Goal: Task Accomplishment & Management: Use online tool/utility

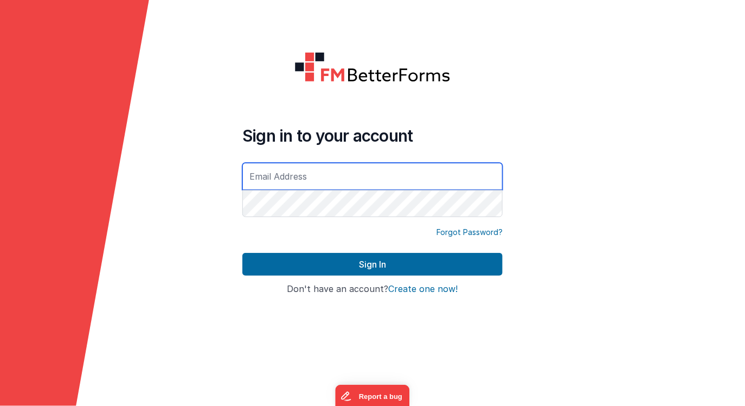
click at [362, 176] on input "text" at bounding box center [373, 176] width 260 height 27
type input "[EMAIL_ADDRESS][DOMAIN_NAME]"
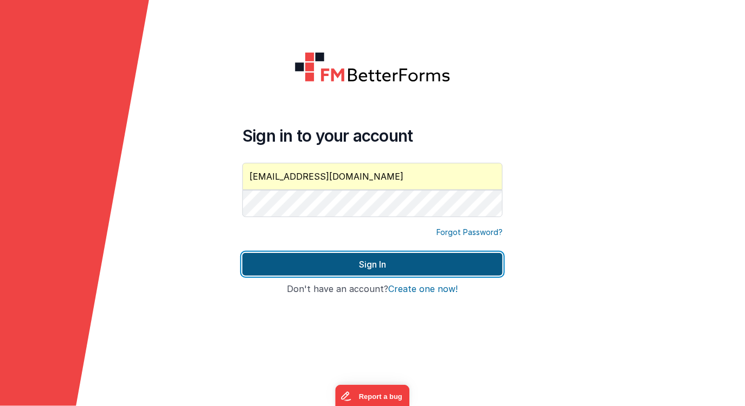
click at [324, 259] on button "Sign In" at bounding box center [373, 264] width 260 height 23
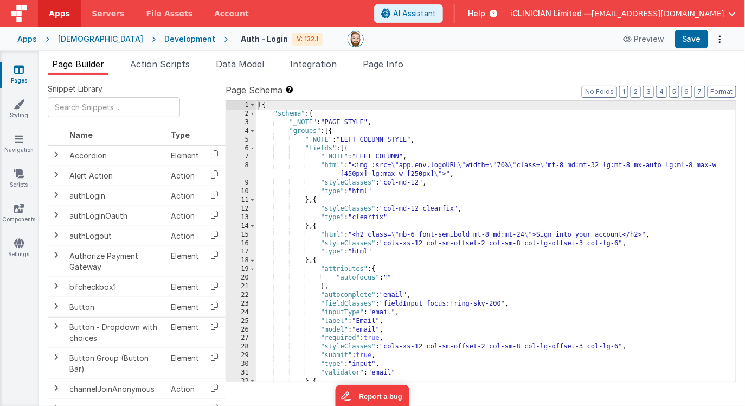
click at [75, 37] on div "[DEMOGRAPHIC_DATA]" at bounding box center [100, 39] width 85 height 11
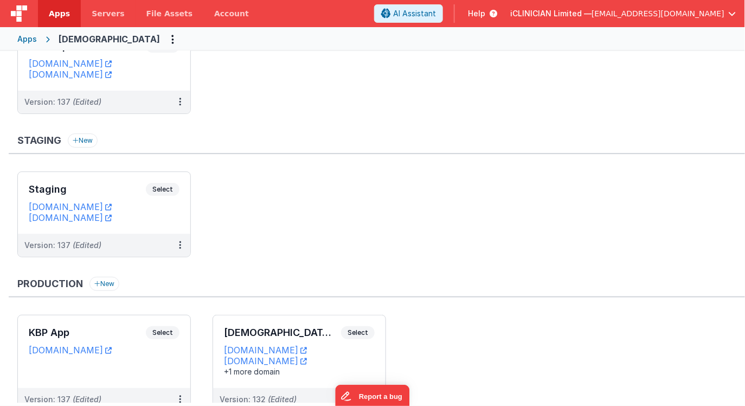
scroll to position [97, 0]
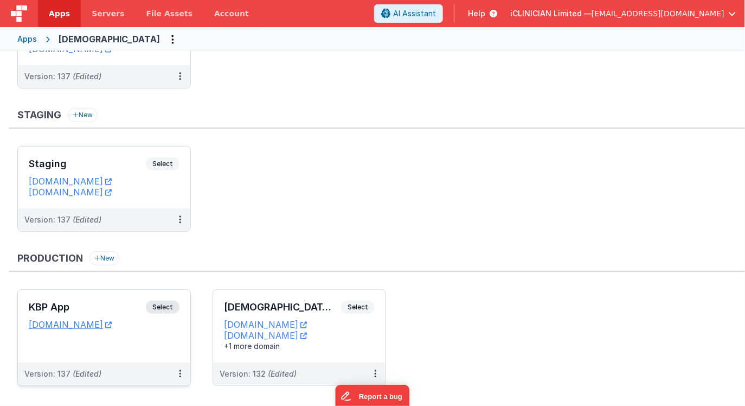
click at [116, 301] on div "KBP App Select" at bounding box center [104, 310] width 151 height 18
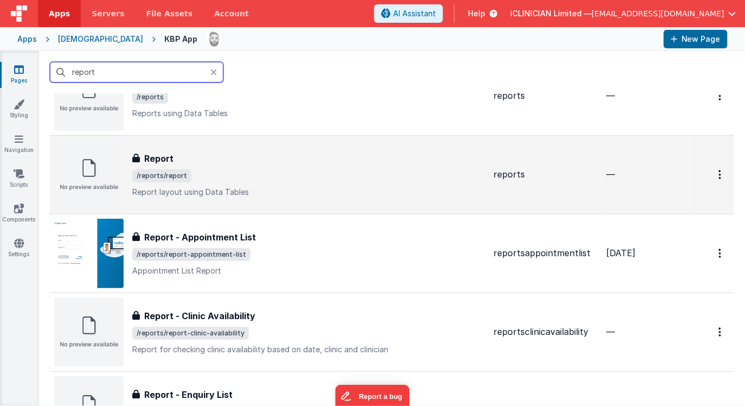
scroll to position [60, 0]
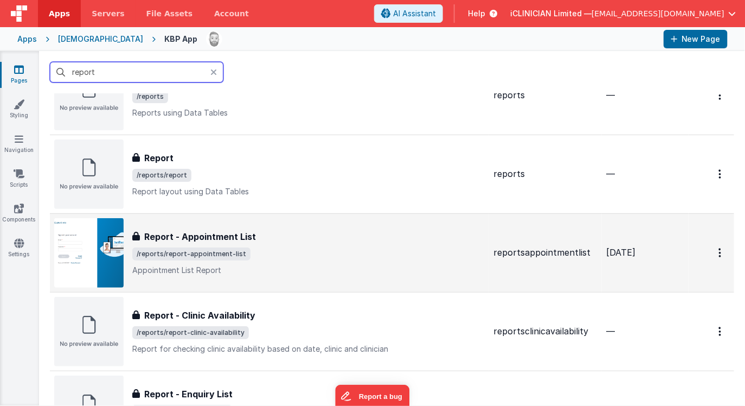
type input "report"
click at [251, 245] on div "Report - Appointment List Report - Appointment List /reports/report-appointment…" at bounding box center [308, 253] width 353 height 46
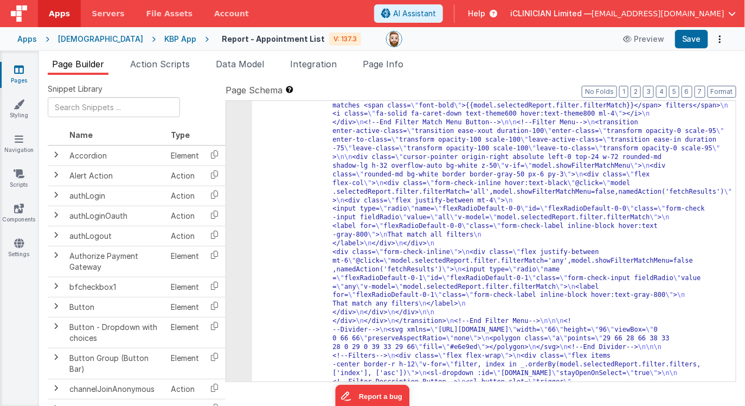
scroll to position [802, 0]
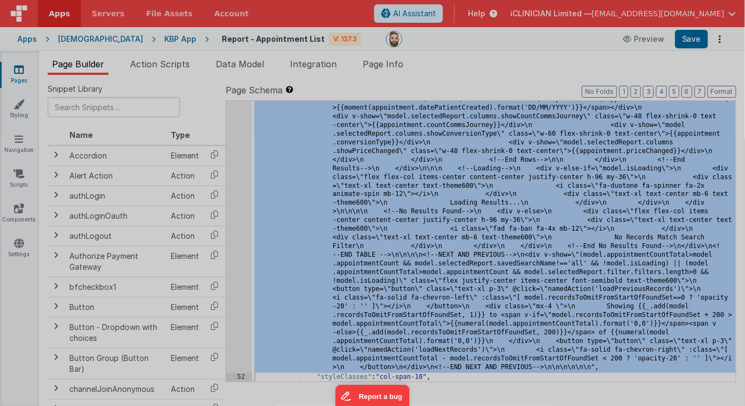
scroll to position [8316, 0]
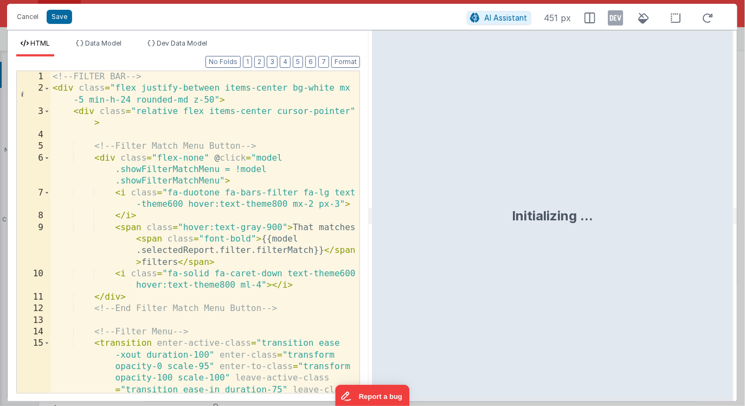
drag, startPoint x: 372, startPoint y: 218, endPoint x: 450, endPoint y: 219, distance: 77.6
click at [450, 219] on html "Cancel Save AI Assistant 451 px HTML Data Model Dev Data Model Format 7 6 5 4 3…" at bounding box center [372, 203] width 745 height 406
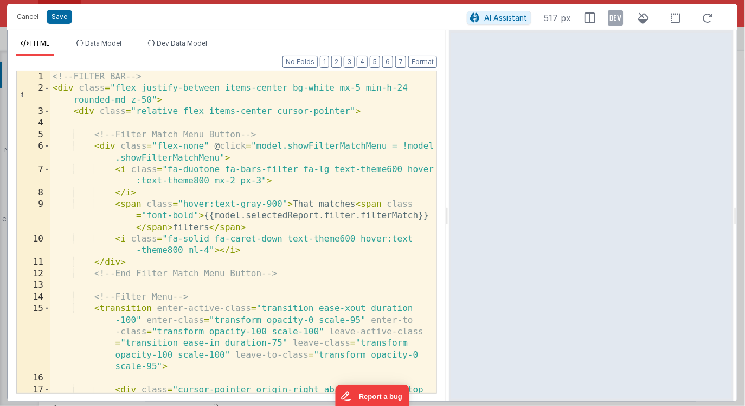
click at [359, 239] on div "<!-- FILTER BAR --> < div class = "flex justify-between items-center bg-white m…" at bounding box center [243, 255] width 387 height 368
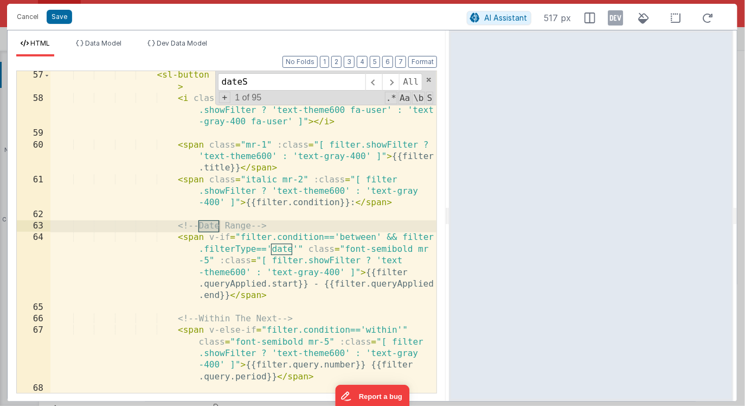
scroll to position [6416, 0]
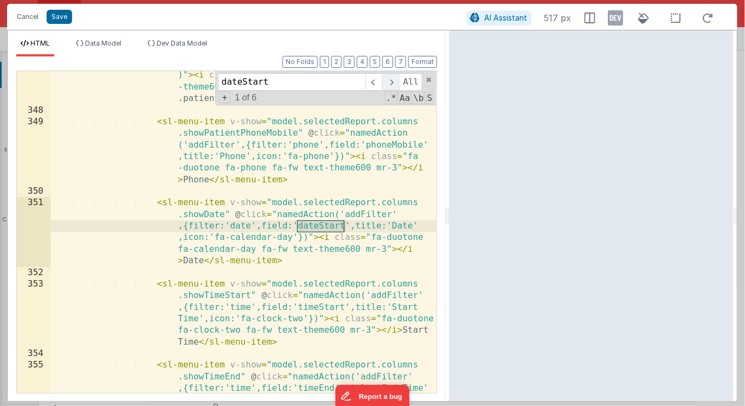
type input "dateStart"
click at [393, 83] on span at bounding box center [390, 81] width 17 height 17
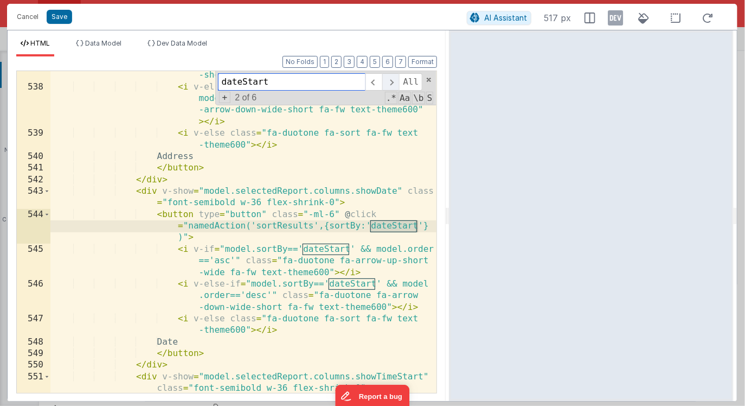
scroll to position [11172, 0]
click at [393, 83] on span at bounding box center [390, 81] width 17 height 17
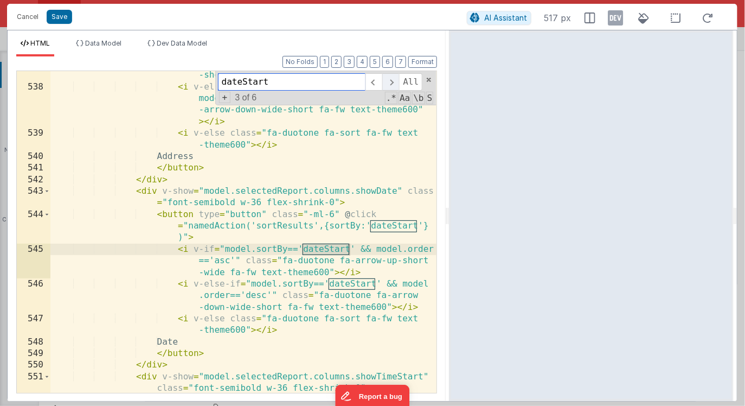
click at [393, 83] on span at bounding box center [390, 81] width 17 height 17
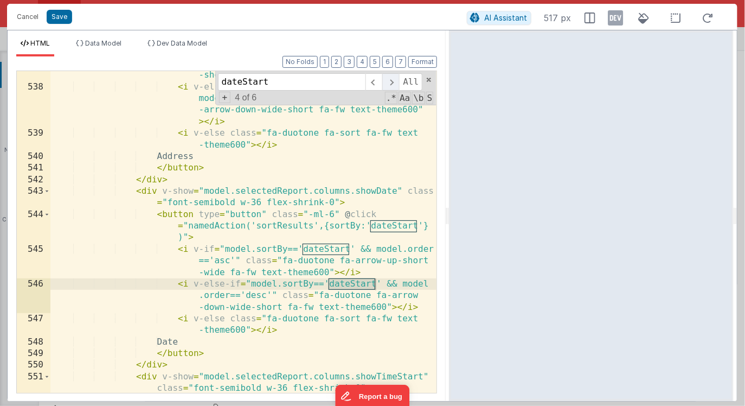
click at [393, 83] on span at bounding box center [390, 81] width 17 height 17
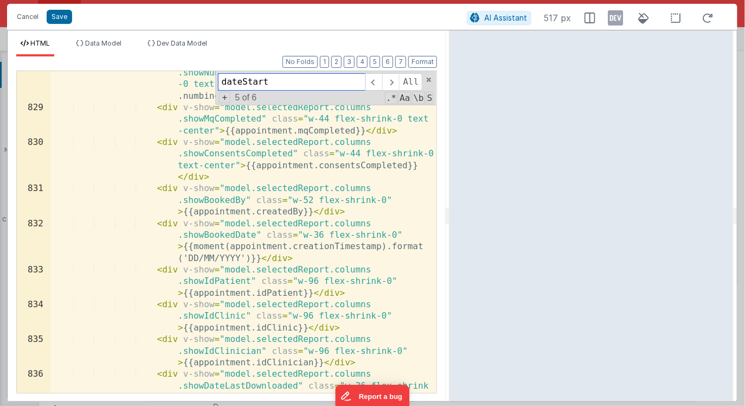
scroll to position [16710, 0]
click at [228, 245] on div "< div v-show = "model.selectedReport.columns .showNumbingCreamStatus" class = "…" at bounding box center [243, 267] width 387 height 426
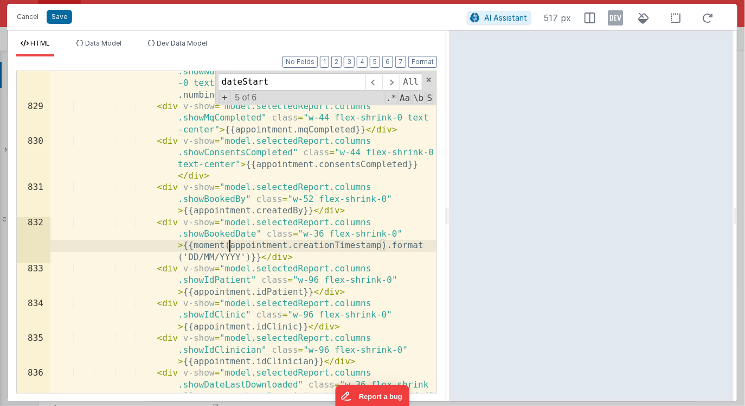
click at [194, 246] on div "< div v-show = "model.selectedReport.columns .showNumbingCreamStatus" class = "…" at bounding box center [243, 267] width 387 height 426
click at [346, 246] on div "< div v-show = "model.selectedReport.columns .showNumbingCreamStatus" class = "…" at bounding box center [243, 267] width 387 height 426
click at [213, 258] on div "< div v-show = "model.selectedReport.columns .showNumbingCreamStatus" class = "…" at bounding box center [243, 267] width 387 height 426
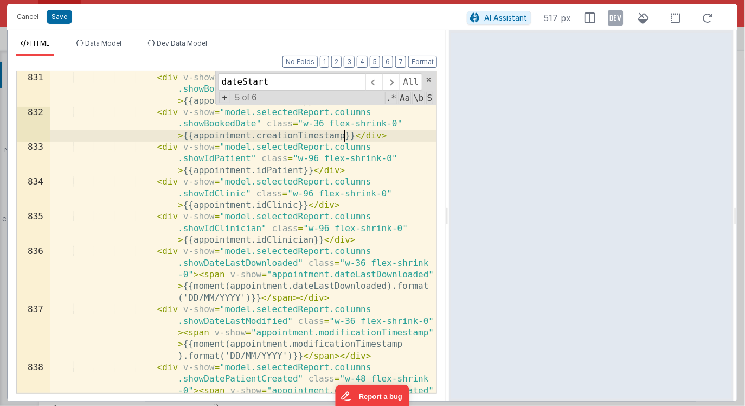
scroll to position [16802, 0]
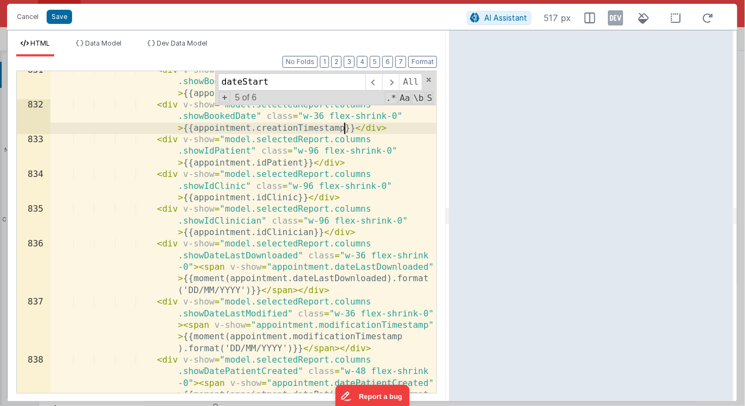
click at [229, 278] on div "< div v-show = "model.selectedReport.columns .showBookedBy" class = "w-52 flex-…" at bounding box center [243, 272] width 387 height 414
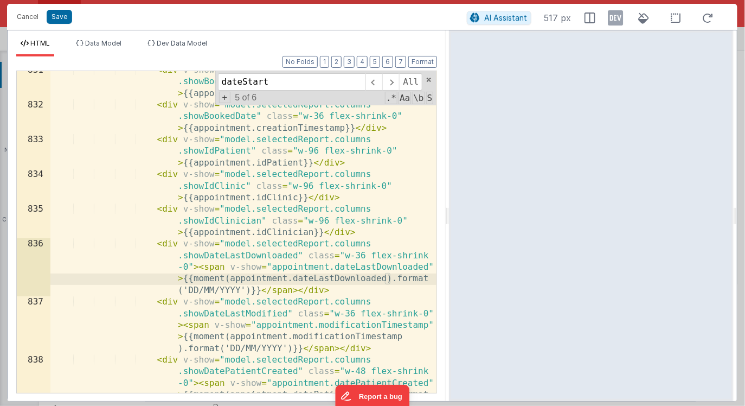
click at [194, 280] on div "< div v-show = "model.selectedReport.columns .showBookedBy" class = "w-52 flex-…" at bounding box center [243, 272] width 387 height 414
click at [350, 281] on div "< div v-show = "model.selectedReport.columns .showBookedBy" class = "w-52 flex-…" at bounding box center [243, 272] width 387 height 414
click at [209, 288] on div "< div v-show = "model.selectedReport.columns .showBookedBy" class = "w-52 flex-…" at bounding box center [243, 272] width 387 height 414
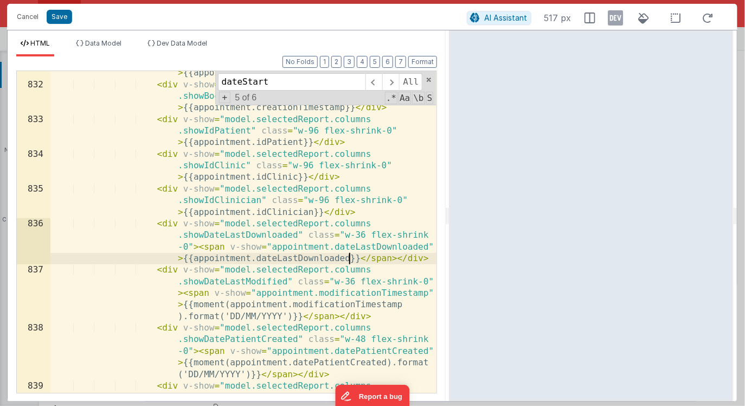
scroll to position [16832, 0]
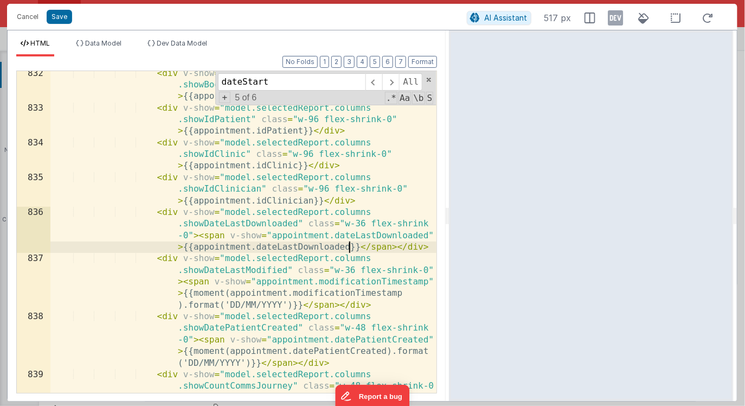
click at [229, 290] on div "< div v-show = "model.selectedReport.columns .showBookedDate" class = "w-36 fle…" at bounding box center [243, 269] width 387 height 403
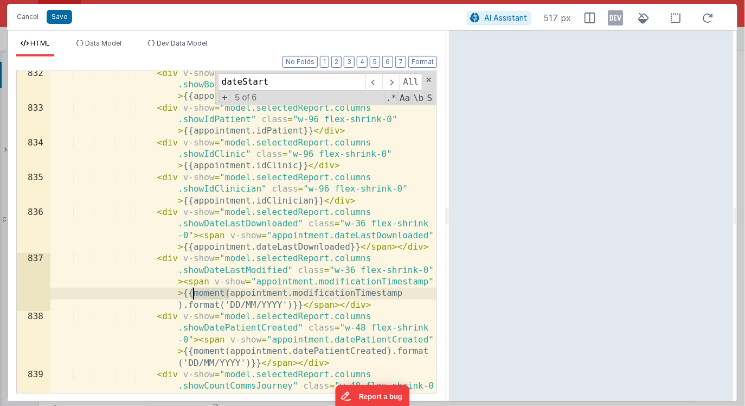
click at [194, 295] on div "< div v-show = "model.selectedReport.columns .showBookedDate" class = "w-36 fle…" at bounding box center [243, 269] width 387 height 403
click at [367, 294] on div "< div v-show = "model.selectedReport.columns .showBookedDate" class = "w-36 fle…" at bounding box center [243, 269] width 387 height 403
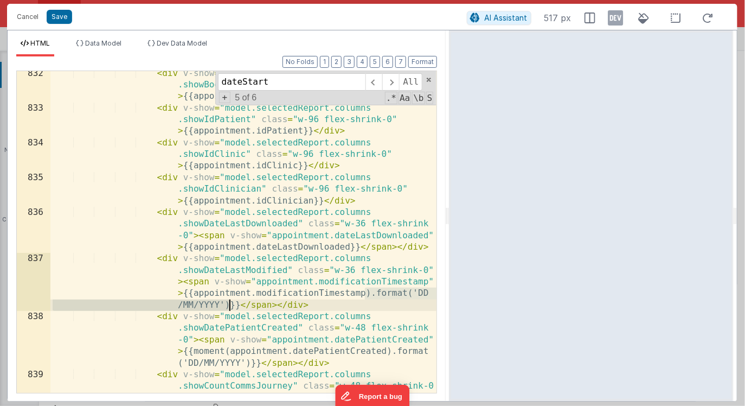
click at [231, 304] on div "< div v-show = "model.selectedReport.columns .showBookedDate" class = "w-36 fle…" at bounding box center [243, 269] width 387 height 403
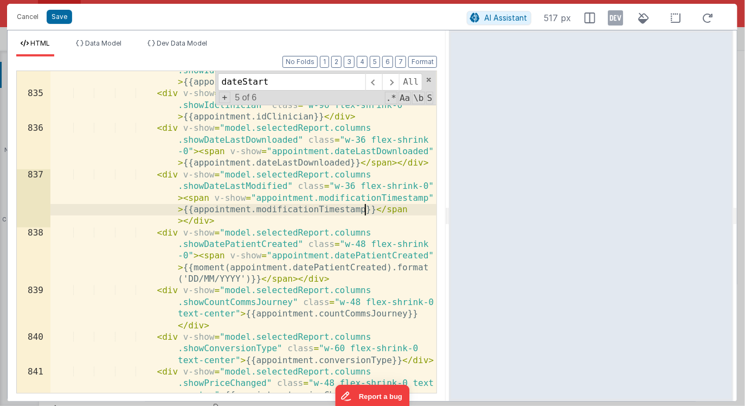
scroll to position [16897, 0]
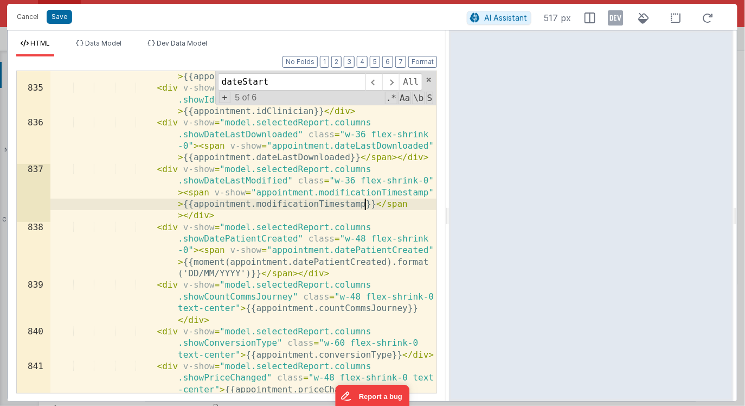
click at [229, 263] on div "< div v-show = "model.selectedReport.columns .showIdClinic" class = "w-96 flex-…" at bounding box center [243, 232] width 387 height 368
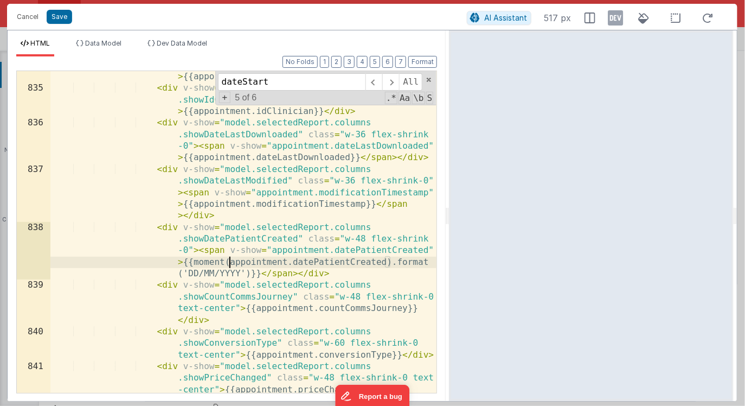
click at [194, 262] on div "< div v-show = "model.selectedReport.columns .showIdClinic" class = "w-96 flex-…" at bounding box center [243, 232] width 387 height 368
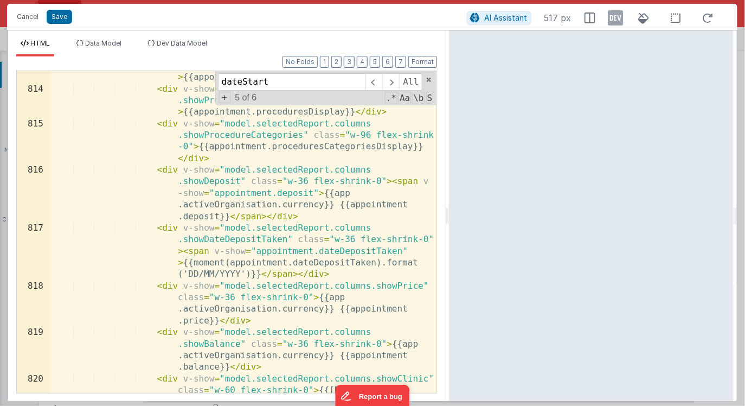
scroll to position [16269, 0]
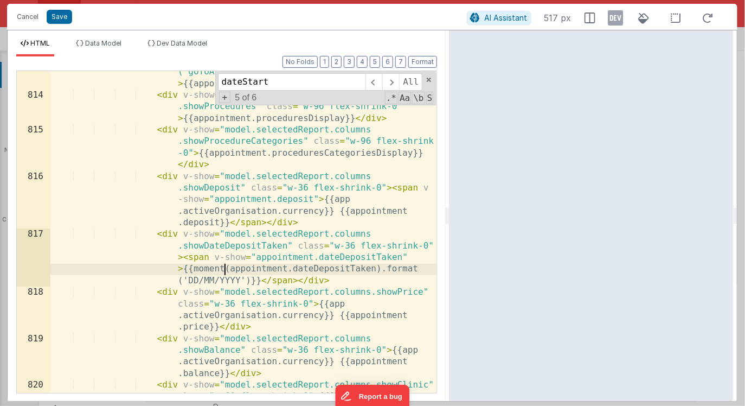
click at [227, 268] on div "< div v-show = "model.selectedReport.columns.showStatus" class = "w-40 flex-shr…" at bounding box center [243, 244] width 387 height 403
click at [194, 269] on div "< div v-show = "model.selectedReport.columns.showStatus" class = "w-40 flex-shr…" at bounding box center [243, 244] width 387 height 403
click at [342, 270] on div "< div v-show = "model.selectedReport.columns.showStatus" class = "w-40 flex-shr…" at bounding box center [243, 244] width 387 height 403
click at [216, 280] on div "< div v-show = "model.selectedReport.columns.showStatus" class = "w-40 flex-shr…" at bounding box center [243, 244] width 387 height 403
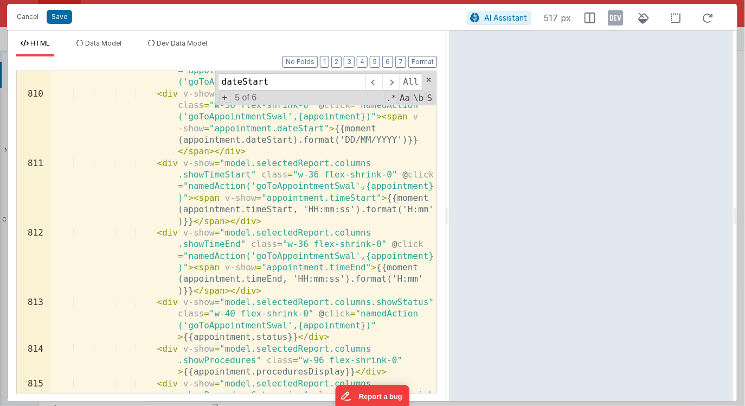
scroll to position [16065, 0]
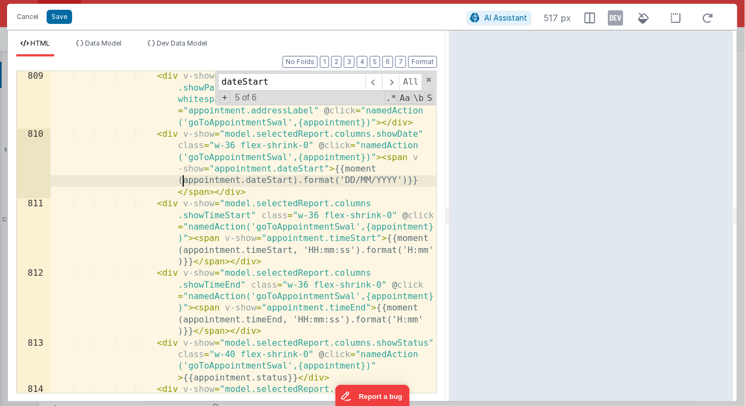
click at [182, 181] on div "< div v-show = "model.selectedReport.columns .showPatientAddress" class = "w-52…" at bounding box center [243, 278] width 387 height 414
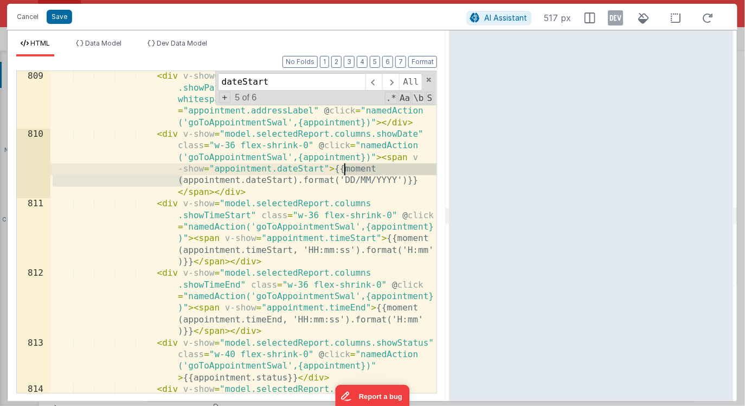
click at [344, 169] on div "< div v-show = "model.selectedReport.columns .showPatientAddress" class = "w-52…" at bounding box center [243, 278] width 387 height 414
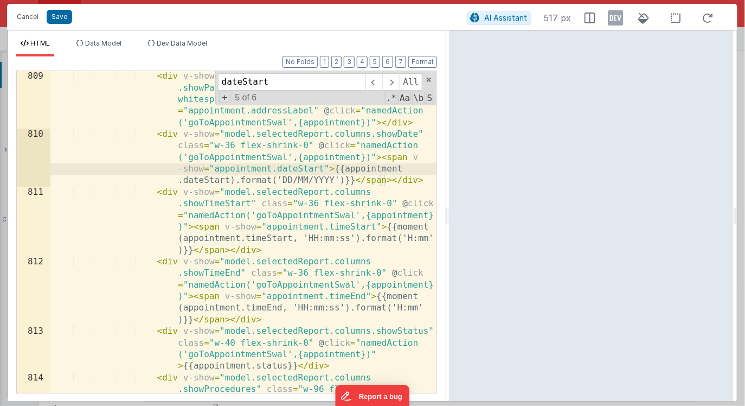
scroll to position [16073, 0]
click at [231, 181] on div "< div v-show = "model.selectedReport.columns .showPatientAddress" class = "w-52…" at bounding box center [243, 278] width 387 height 414
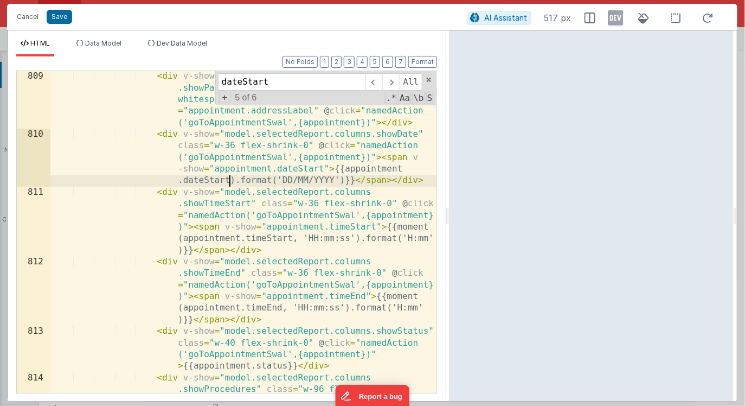
click at [344, 182] on div "< div v-show = "model.selectedReport.columns .showPatientAddress" class = "w-52…" at bounding box center [243, 278] width 387 height 414
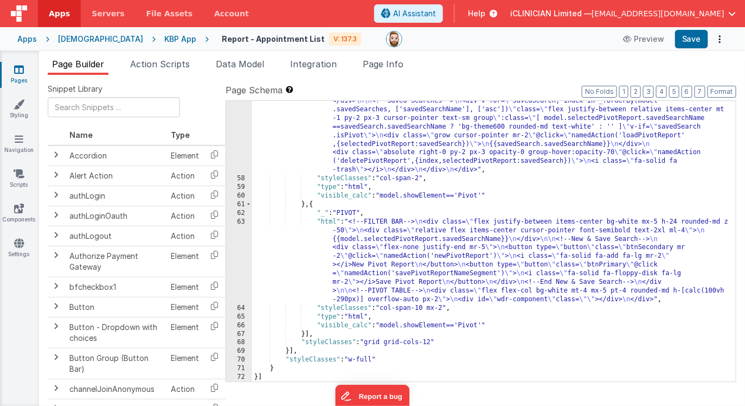
scroll to position [7556, 0]
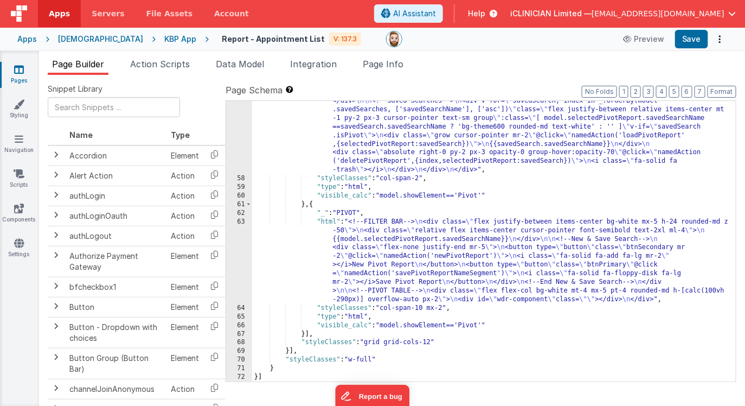
click at [462, 168] on div ""html" : "<div class= \" bg-gray-50 px-2 py-4 h-[calc(100vh-150px)] drop-shadow…" at bounding box center [494, 271] width 484 height 384
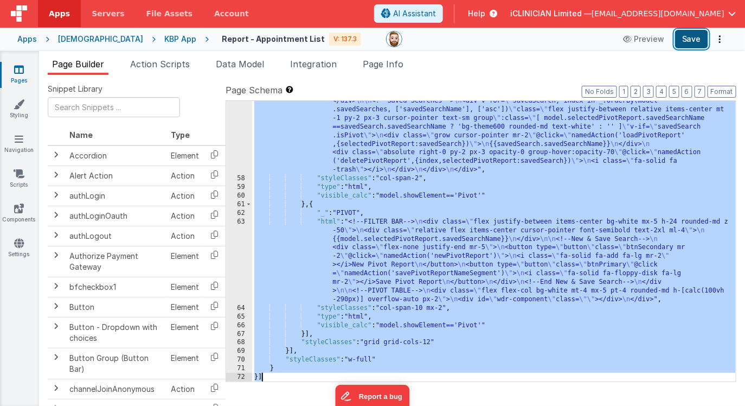
click at [689, 38] on button "Save" at bounding box center [691, 39] width 33 height 18
click at [457, 232] on div ""html" : "<div class= \" bg-gray-50 px-2 py-4 h-[calc(100vh-150px)] drop-shadow…" at bounding box center [494, 271] width 484 height 384
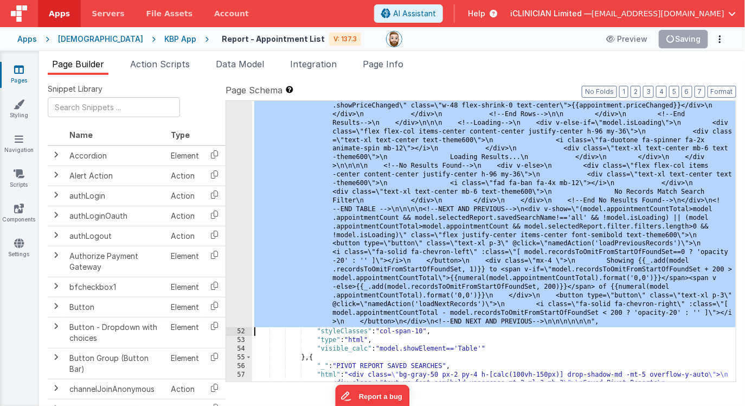
scroll to position [8358, 0]
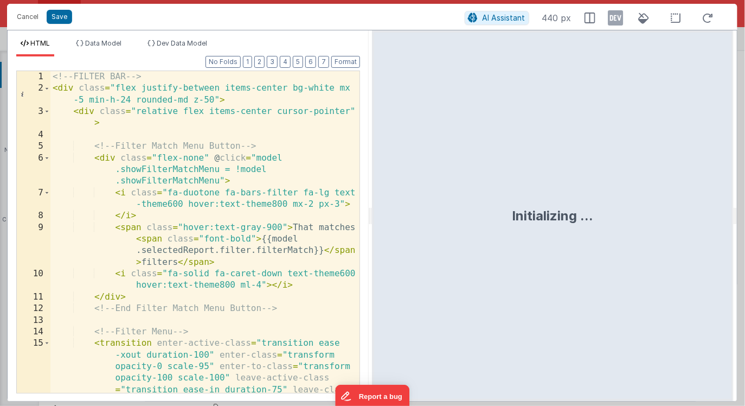
click at [304, 206] on div "<!-- FILTER BAR --> < div class = "flex justify-between items-center bg-white m…" at bounding box center [205, 278] width 310 height 414
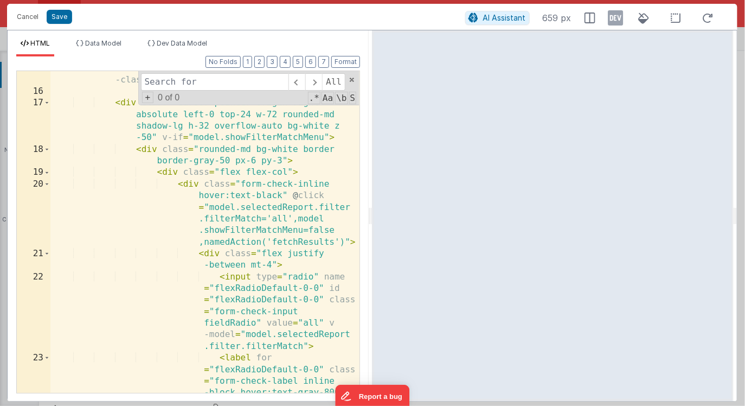
scroll to position [176, 0]
click at [221, 90] on input at bounding box center [215, 81] width 148 height 17
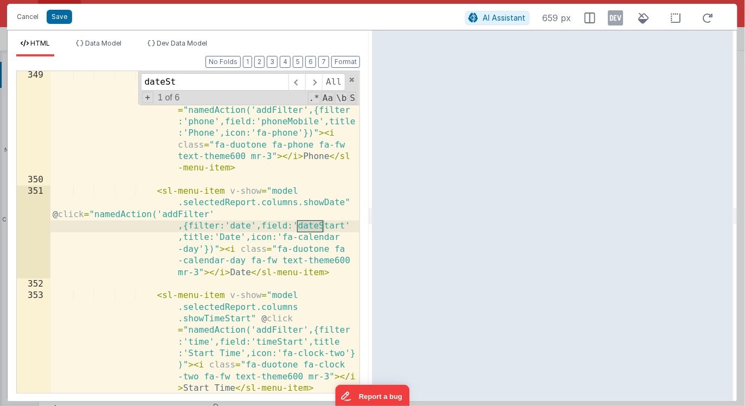
scroll to position [6316, 0]
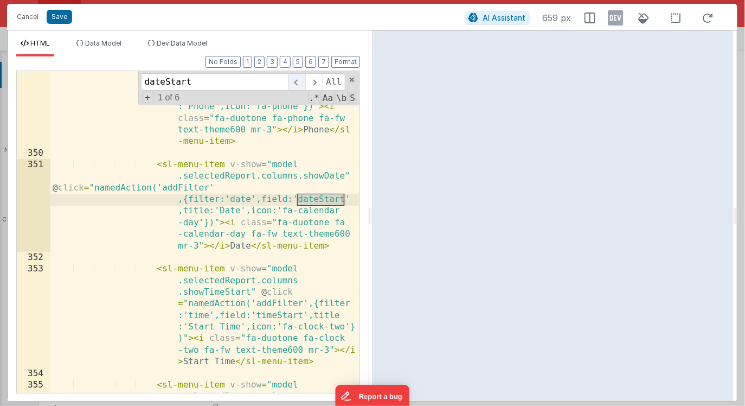
type input "dateStart"
click at [294, 82] on span at bounding box center [297, 81] width 17 height 17
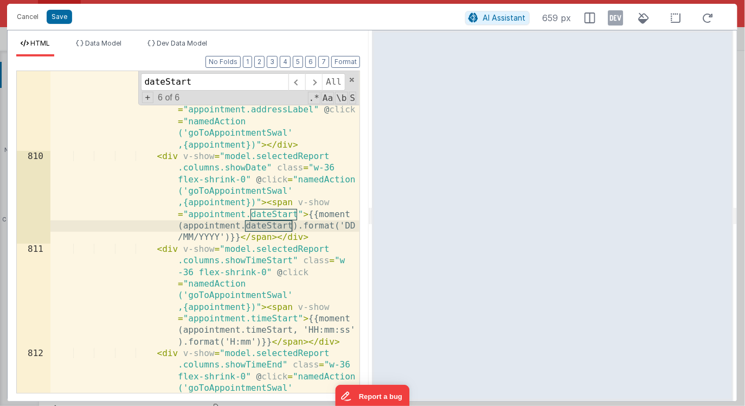
click at [308, 216] on div "< div v-show = "model.selectedReport .columns.showPatientAddress" class = "w-52…" at bounding box center [205, 311] width 310 height 507
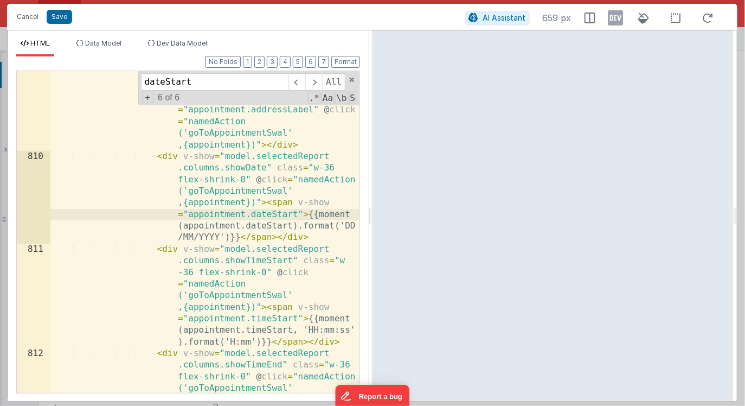
click at [240, 238] on div "< div v-show = "model.selectedReport .columns.showPatientAddress" class = "w-52…" at bounding box center [205, 311] width 310 height 507
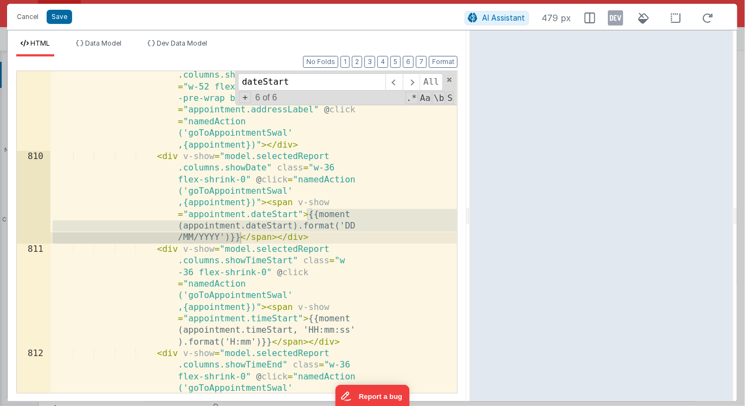
drag, startPoint x: 369, startPoint y: 215, endPoint x: 469, endPoint y: 218, distance: 99.9
click at [470, 218] on html "Cancel Save AI Assistant 479 px HTML Data Model Dev Data Model Format 7 6 5 4 3…" at bounding box center [372, 203] width 745 height 406
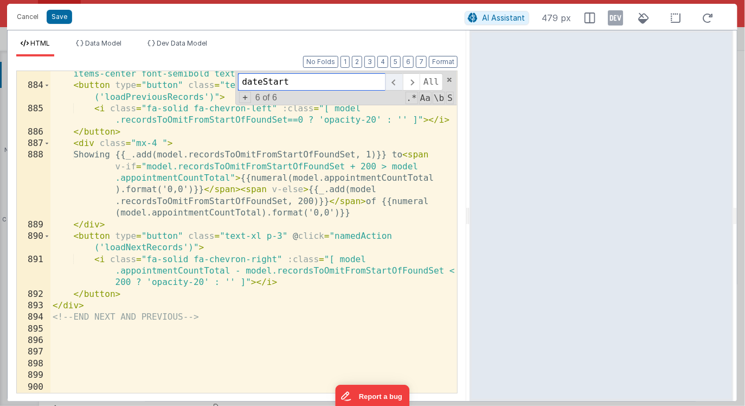
click at [394, 84] on span at bounding box center [394, 81] width 17 height 17
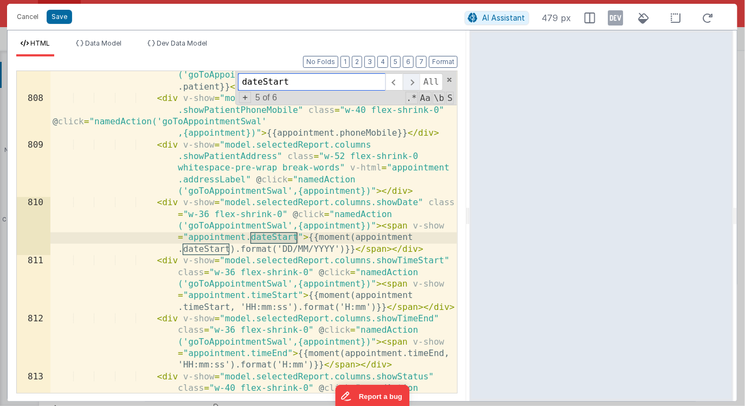
click at [410, 82] on span at bounding box center [411, 81] width 17 height 17
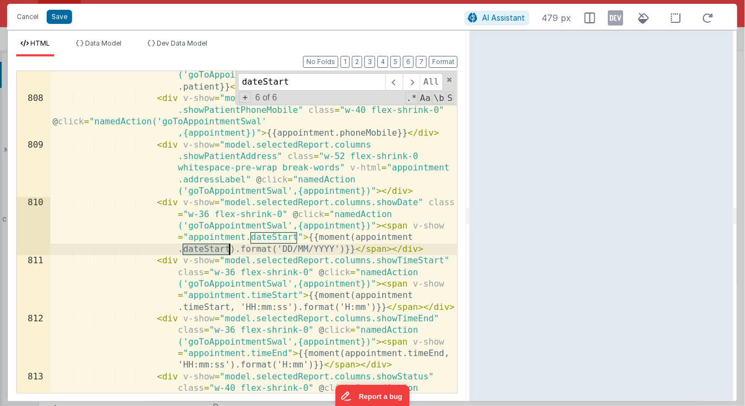
click at [230, 250] on div "< div v-show = "model.selectedReport.columns.showPatient" class = "w-52 flex-sh…" at bounding box center [253, 254] width 407 height 414
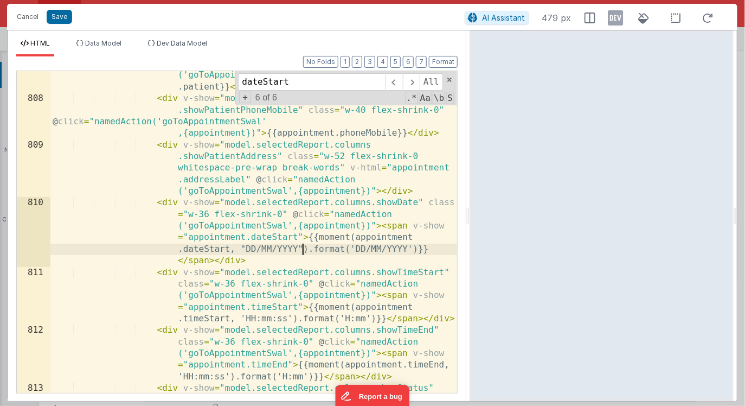
scroll to position [15988, 0]
click at [244, 249] on div "< div v-show = "model.selectedReport.columns.showPatient" class = "w-52 flex-sh…" at bounding box center [253, 254] width 407 height 414
click at [231, 251] on div "< div v-show = "model.selectedReport.columns.showPatient" class = "w-52 flex-sh…" at bounding box center [253, 254] width 407 height 414
click at [305, 251] on div "< div v-show = "model.selectedReport.columns.showPatient" class = "w-52 flex-sh…" at bounding box center [253, 254] width 407 height 414
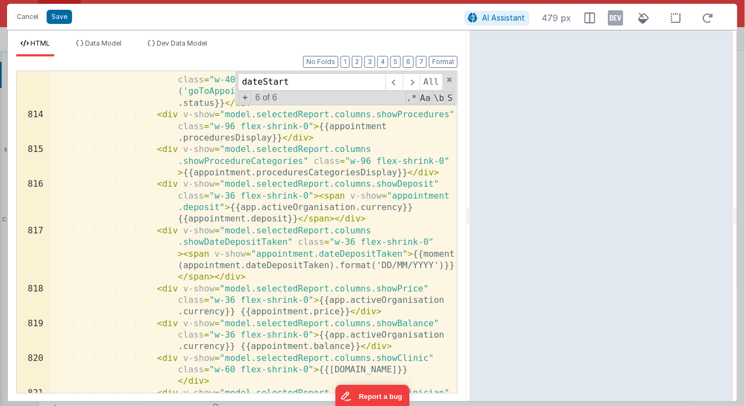
scroll to position [16246, 0]
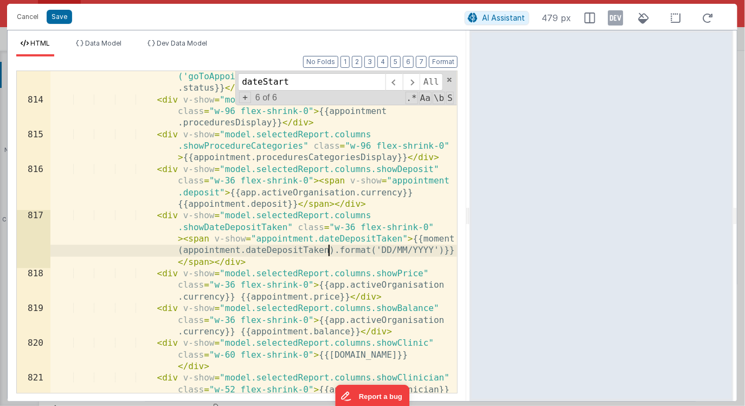
click at [328, 251] on div "< div v-show = "model.selectedReport.columns.showStatus" class = "w-40 flex-shr…" at bounding box center [253, 249] width 407 height 403
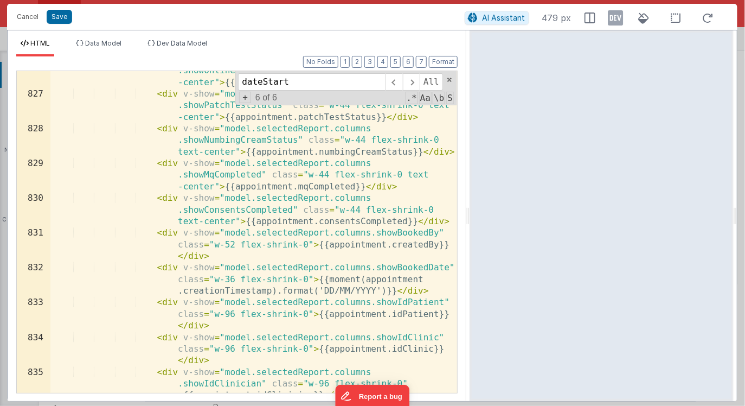
scroll to position [16634, 0]
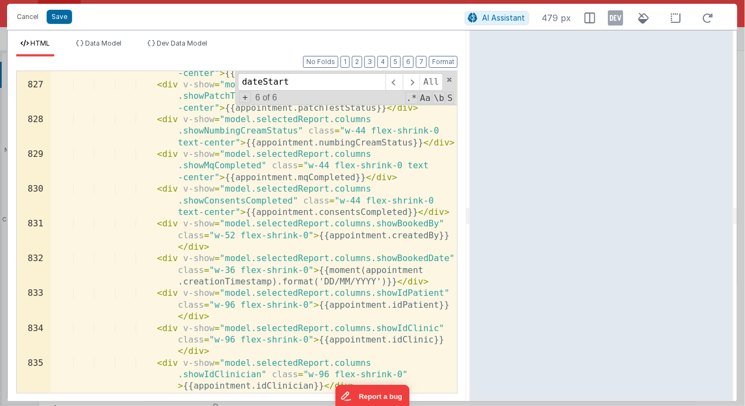
click at [271, 283] on div "< div v-show = "model.selectedReport.columns .showOnlineBooking" class = "w-44 …" at bounding box center [253, 251] width 407 height 414
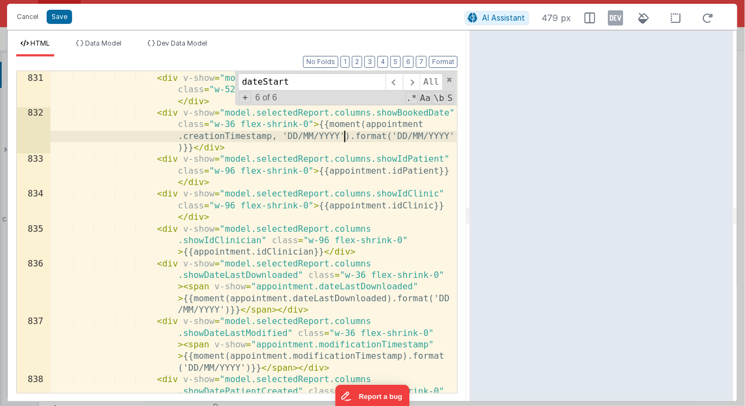
scroll to position [16739, 0]
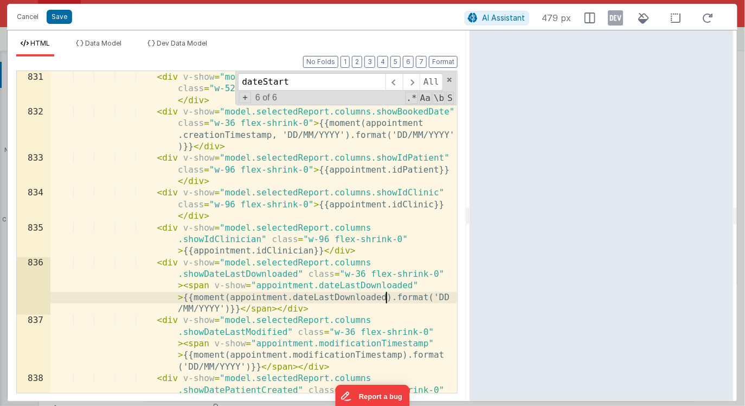
click at [385, 298] on div "< div v-show = "model.selectedReport.columns .showConsentsCompleted" class = "w…" at bounding box center [253, 244] width 407 height 414
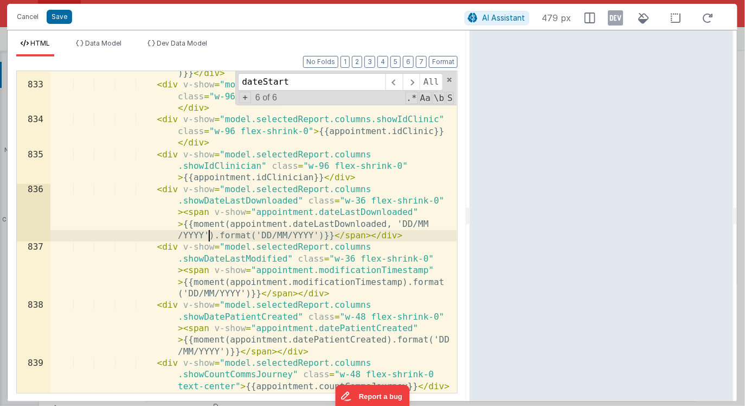
scroll to position [16807, 0]
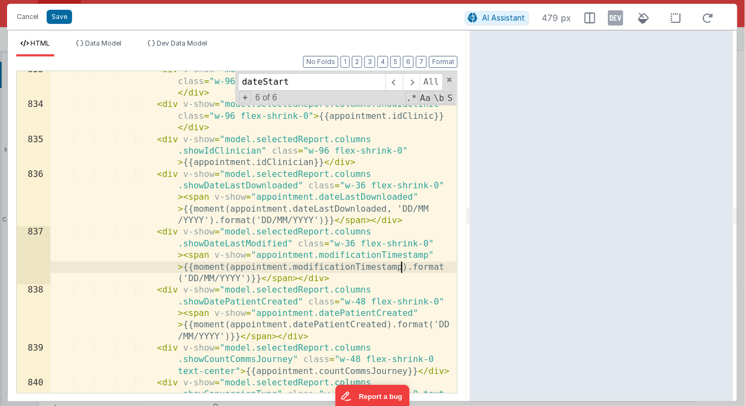
click at [402, 269] on div "< div v-show = "model.selectedReport.columns.showIdPatient" class = "w-96 flex-…" at bounding box center [253, 259] width 407 height 391
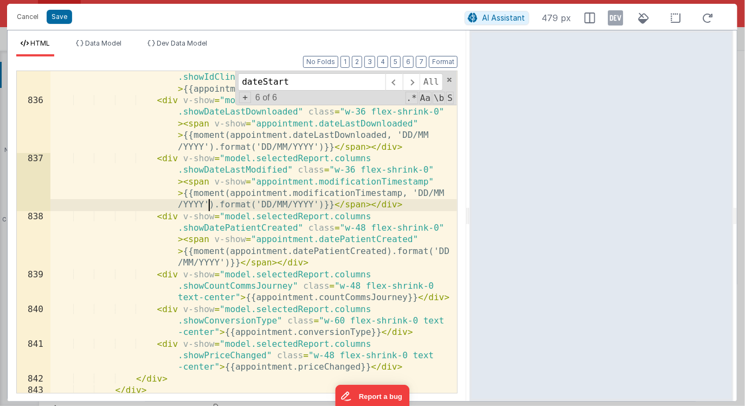
scroll to position [16865, 0]
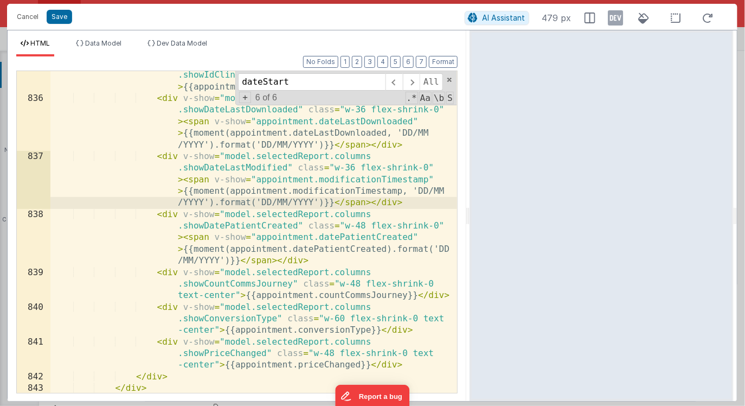
click at [387, 249] on div "< div v-show = "model.selectedReport.columns .showIdClinician" class = "w-96 fl…" at bounding box center [253, 242] width 407 height 368
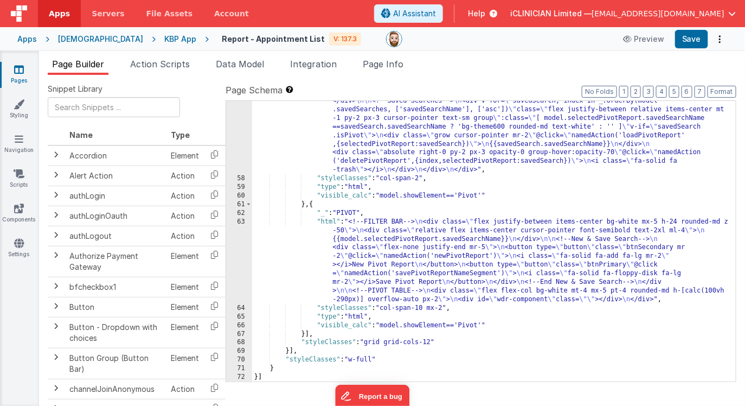
scroll to position [7574, 0]
click at [692, 41] on button "Save" at bounding box center [691, 39] width 33 height 18
click at [334, 169] on div ""html" : "<div class= \" bg-gray-50 px-2 py-4 h-[calc(100vh-150px)] drop-shadow…" at bounding box center [494, 271] width 484 height 384
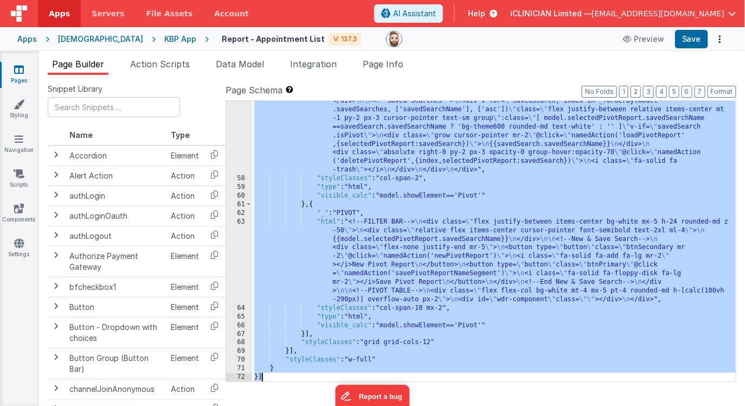
click at [73, 38] on div "[DEMOGRAPHIC_DATA]" at bounding box center [100, 39] width 85 height 11
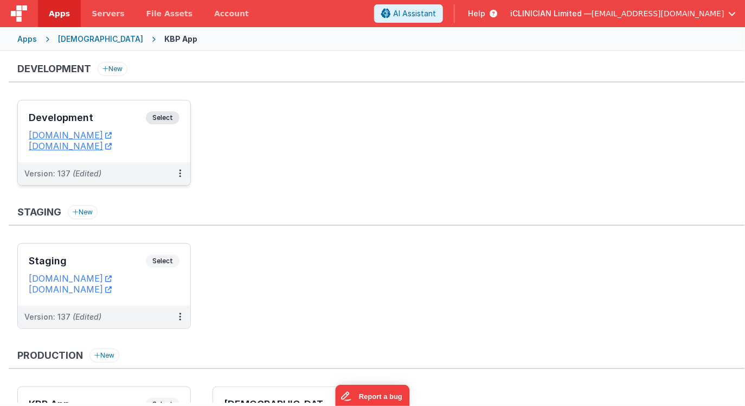
click at [101, 109] on div "Development Select URLs [DOMAIN_NAME] [DOMAIN_NAME]" at bounding box center [104, 131] width 173 height 62
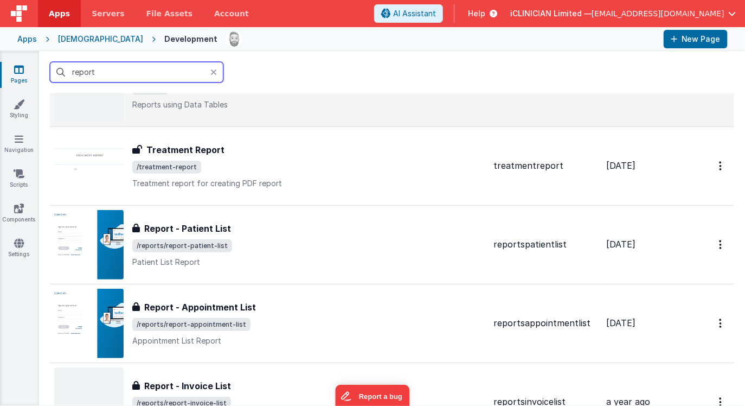
scroll to position [161, 0]
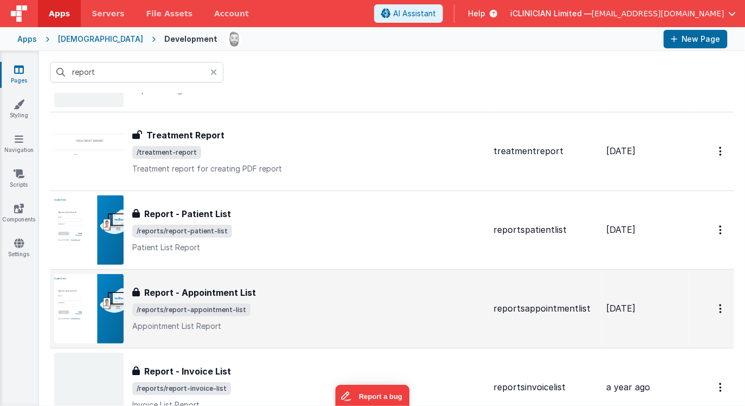
click at [253, 301] on div "Report - Appointment List Report - Appointment List /reports/report-appointment…" at bounding box center [308, 309] width 353 height 46
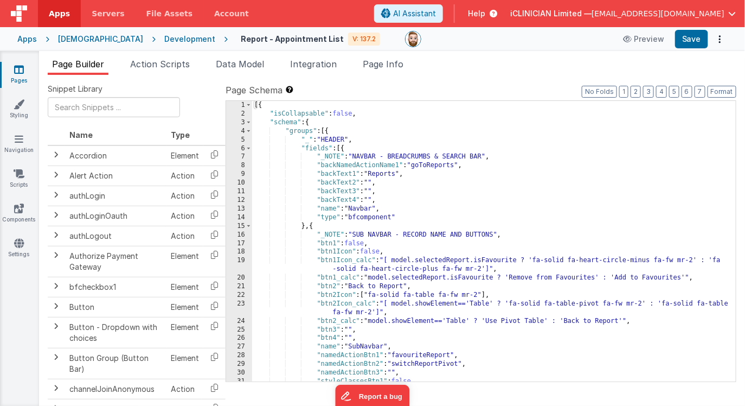
click at [434, 208] on div "[{ "isCollapsable" : false , "schema" : { "groups" : [{ "_" : "HEADER" , "field…" at bounding box center [494, 258] width 484 height 315
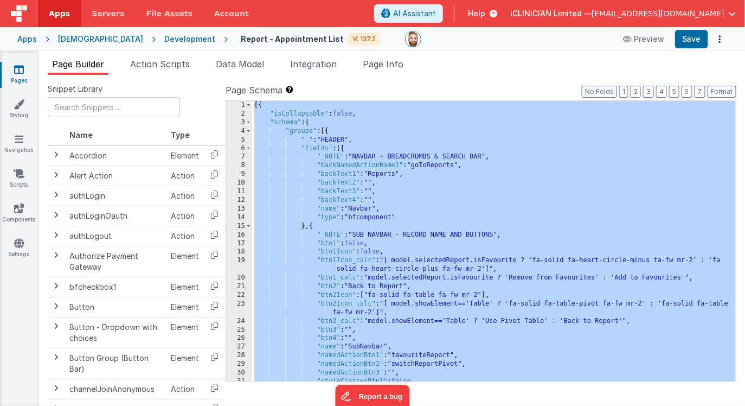
scroll to position [7574, 0]
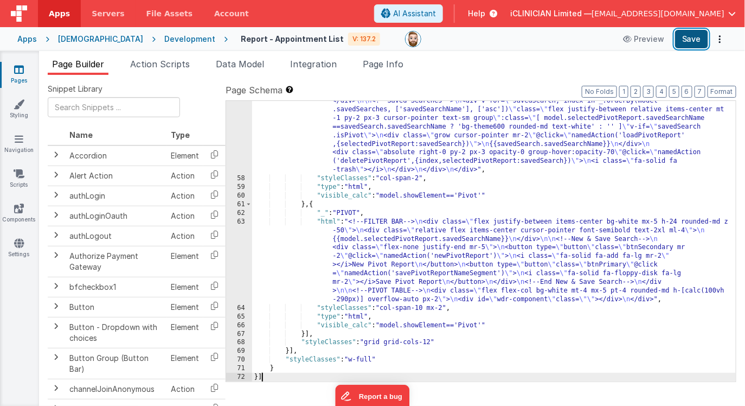
click at [693, 42] on button "Save" at bounding box center [691, 39] width 33 height 18
click at [21, 69] on icon at bounding box center [19, 69] width 10 height 11
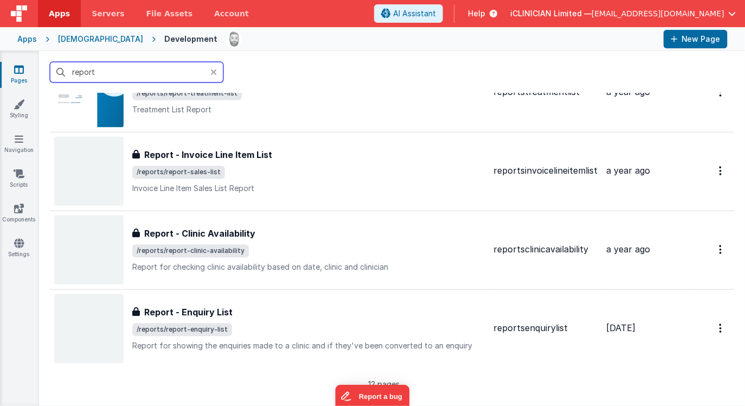
scroll to position [700, 0]
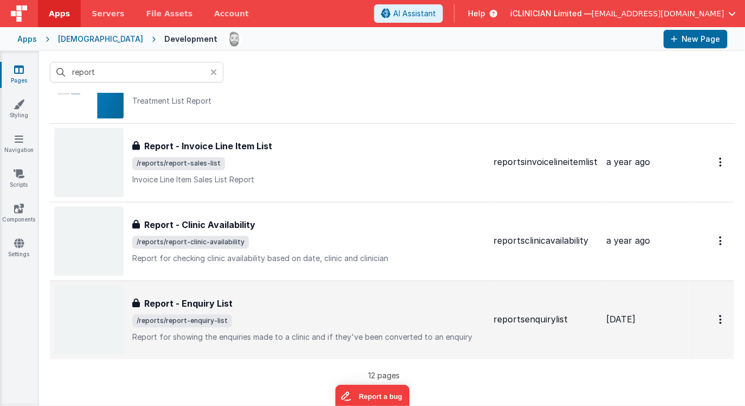
click at [237, 312] on div "Report - Enquiry List Report - Enquiry List /reports/report-enquiry-list Report…" at bounding box center [308, 320] width 353 height 46
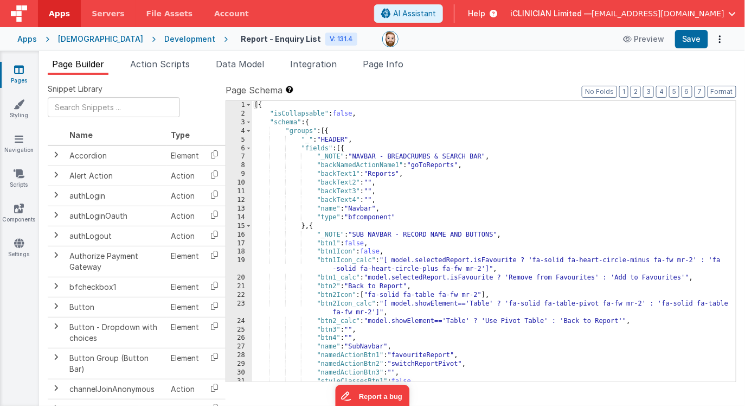
click at [373, 266] on div "[{ "isCollapsable" : false , "schema" : { "groups" : [{ "_" : "HEADER" , "field…" at bounding box center [494, 258] width 484 height 315
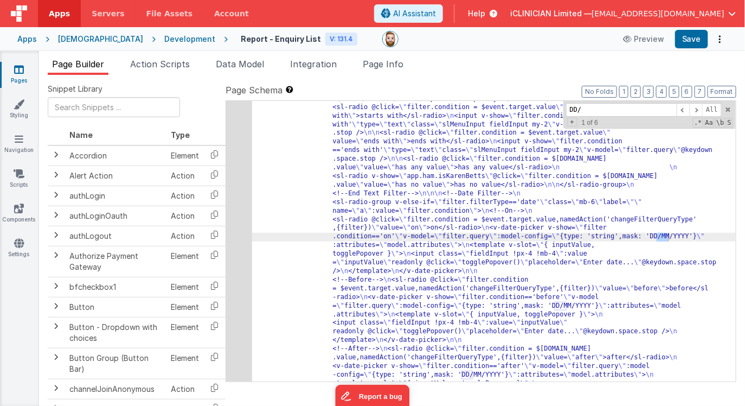
scroll to position [1396, 0]
type input "DD/MM/YYYY"
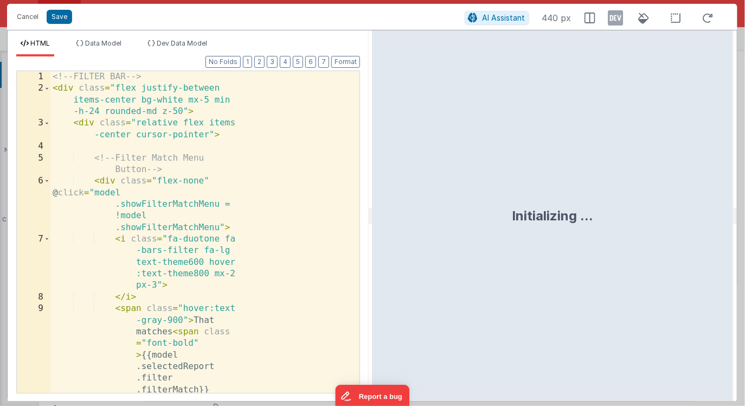
scroll to position [4725, 0]
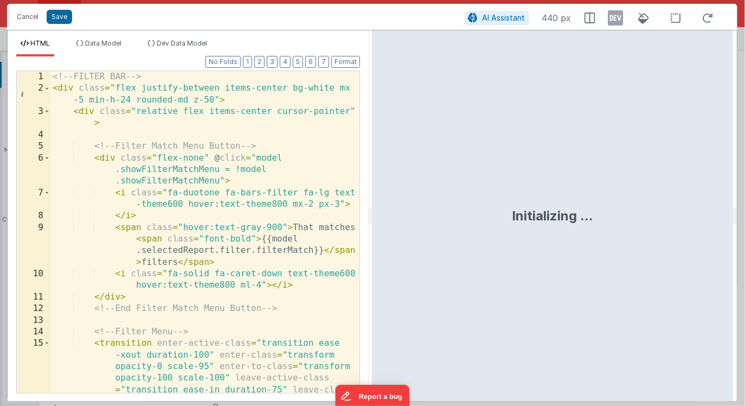
click at [310, 171] on div "<!-- FILTER BAR --> < div class = "flex justify-between items-center bg-white m…" at bounding box center [205, 278] width 310 height 414
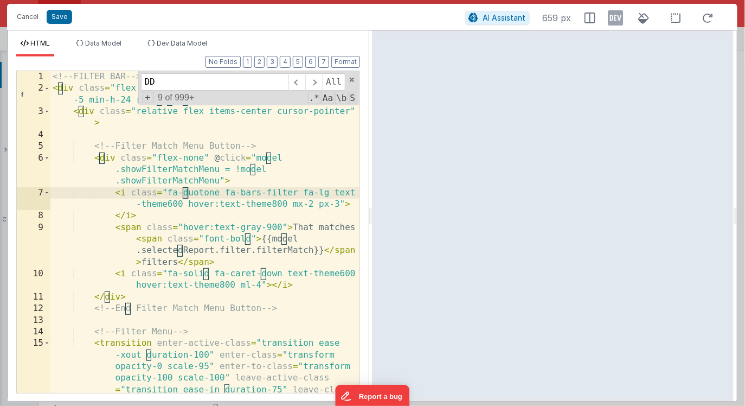
scroll to position [3154, 0]
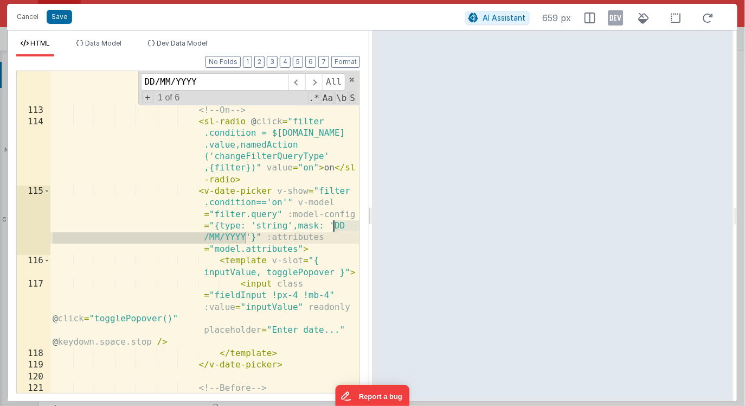
type input "DD/MM/YYYY"
drag, startPoint x: 370, startPoint y: 216, endPoint x: 535, endPoint y: 216, distance: 164.9
click at [535, 216] on html "Cancel Save AI Assistant 659 px HTML Data Model Dev Data Model Format 7 6 5 4 3…" at bounding box center [372, 203] width 745 height 406
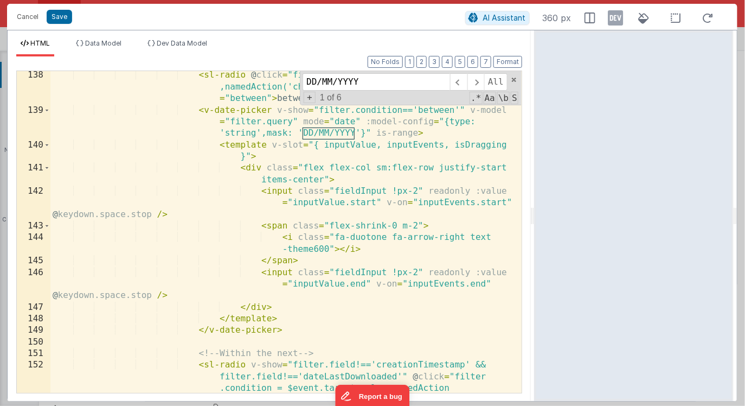
scroll to position [2620, 0]
click at [477, 83] on span at bounding box center [476, 81] width 17 height 17
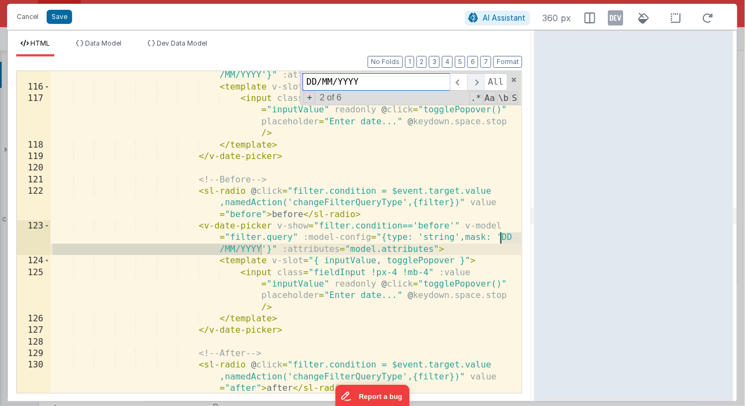
click at [477, 83] on span at bounding box center [476, 81] width 17 height 17
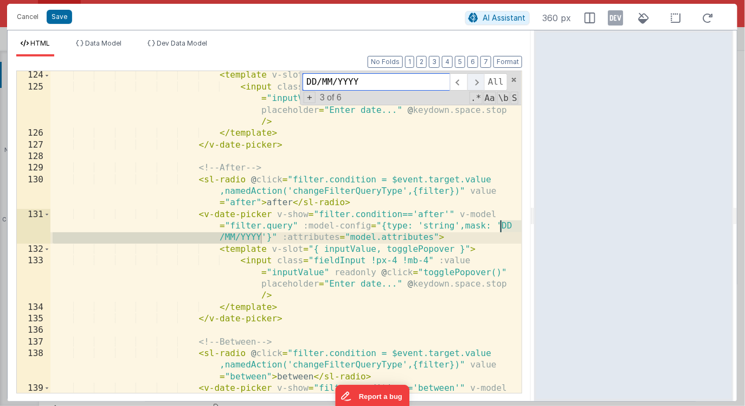
click at [477, 83] on span at bounding box center [476, 81] width 17 height 17
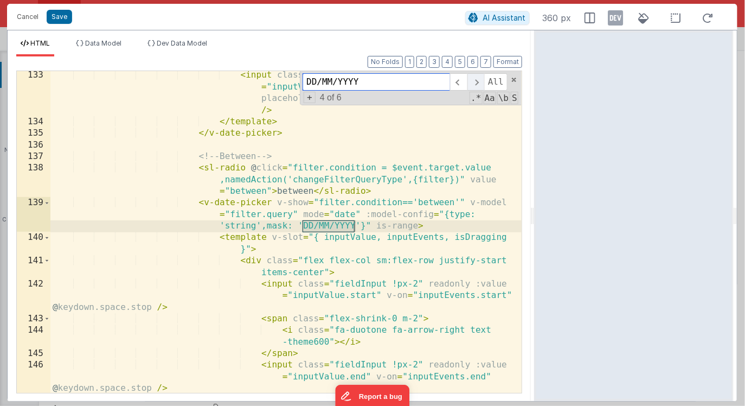
click at [477, 83] on span at bounding box center [476, 81] width 17 height 17
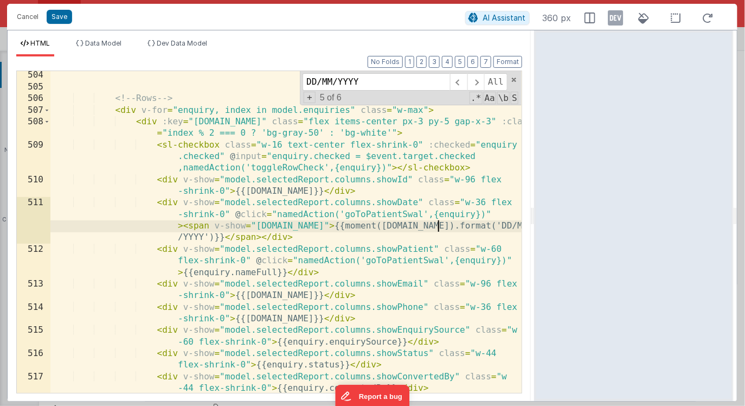
click at [439, 226] on div "<!-- Rows --> < div v-for = "enquiry, index in model.enquiries" class = "w-max"…" at bounding box center [285, 253] width 471 height 368
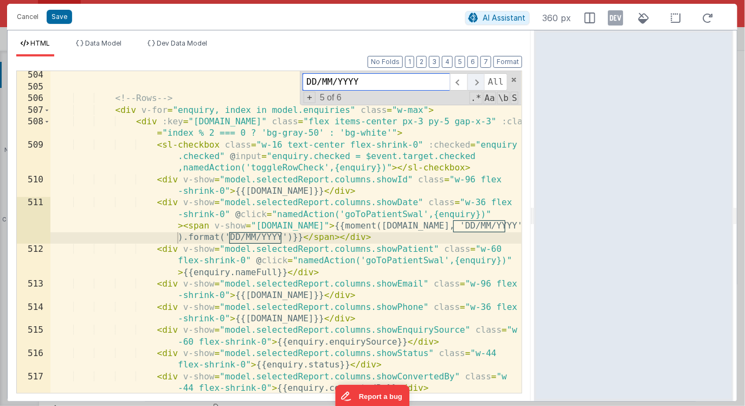
click at [479, 80] on span at bounding box center [476, 81] width 17 height 17
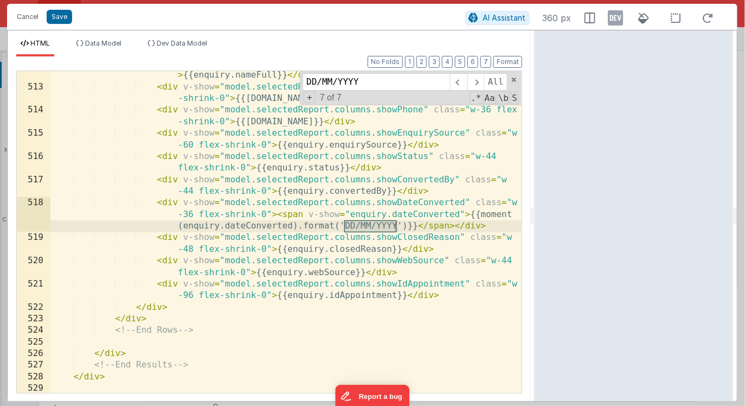
click at [294, 226] on div "< div v-show = "model.selectedReport.columns.showPatient" class = "w-60 flex-sh…" at bounding box center [285, 231] width 471 height 368
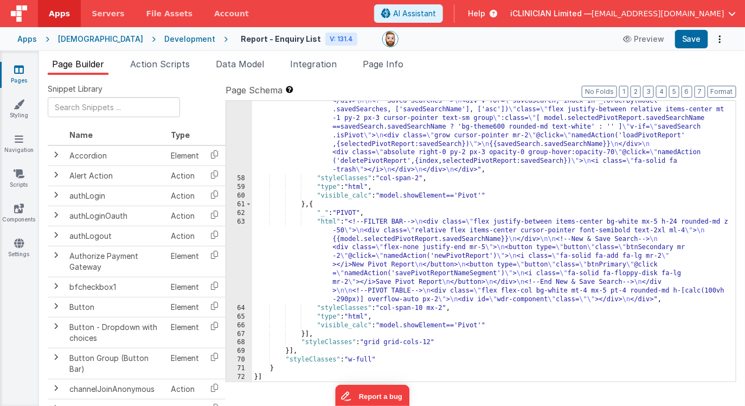
scroll to position [4492, 0]
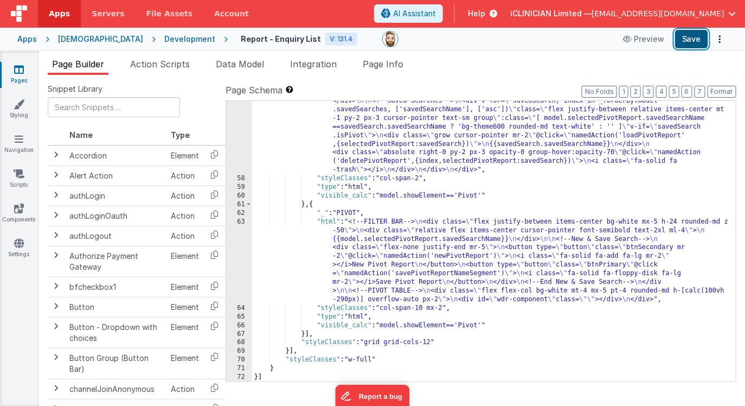
click at [686, 42] on button "Save" at bounding box center [691, 39] width 33 height 18
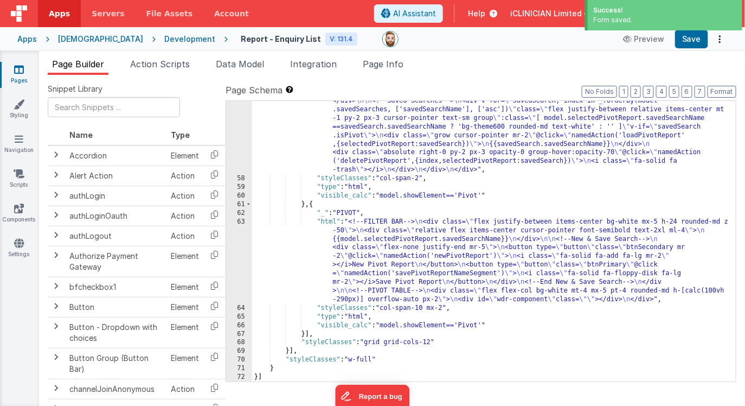
click at [544, 141] on div ""html" : "<div class= \" bg-gray-50 px-2 py-4 h-[calc(100vh-150px)] drop-shadow…" at bounding box center [494, 271] width 484 height 384
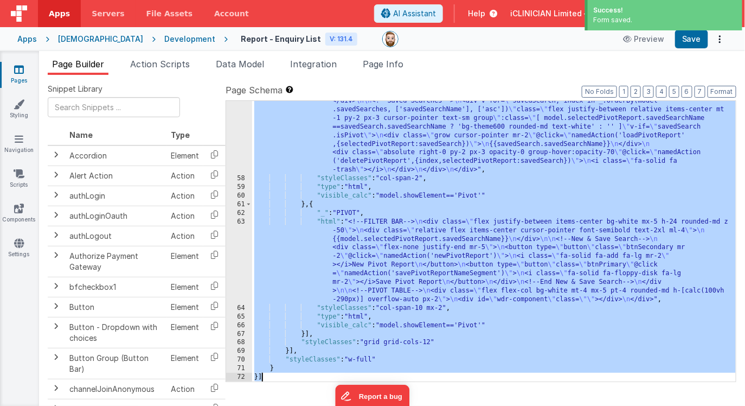
click at [77, 36] on div "[DEMOGRAPHIC_DATA]" at bounding box center [100, 39] width 85 height 11
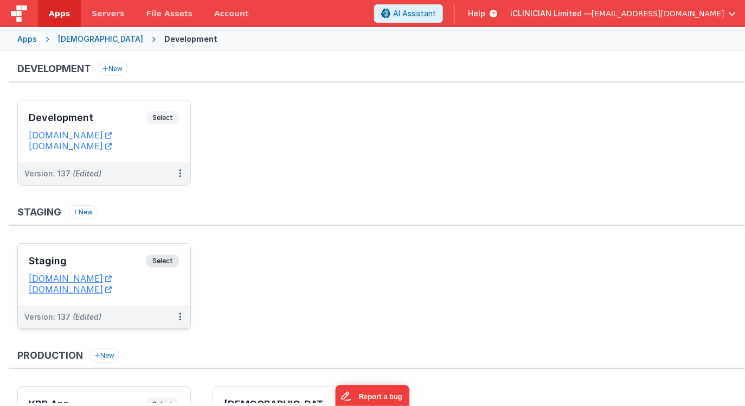
scroll to position [116, 0]
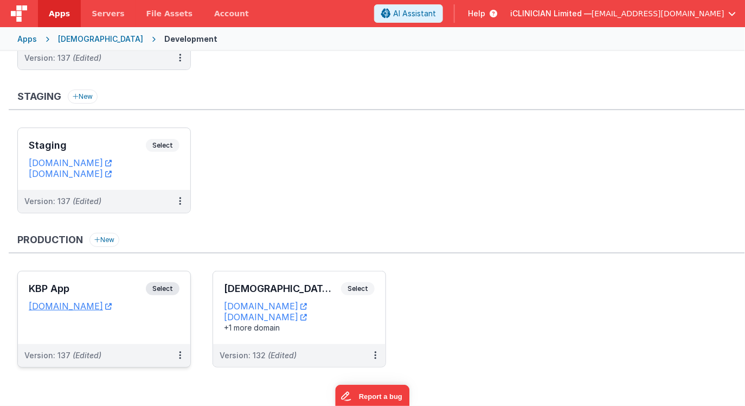
click at [101, 291] on h3 "KBP App" at bounding box center [87, 288] width 117 height 11
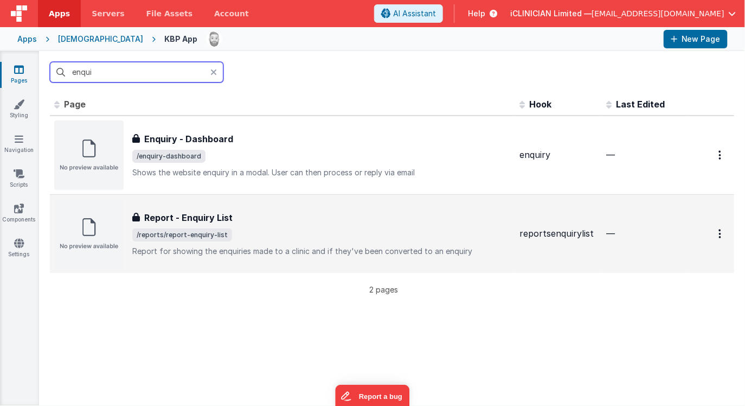
type input "enqui"
click at [247, 228] on span "/reports/report-enquiry-list" at bounding box center [321, 234] width 379 height 13
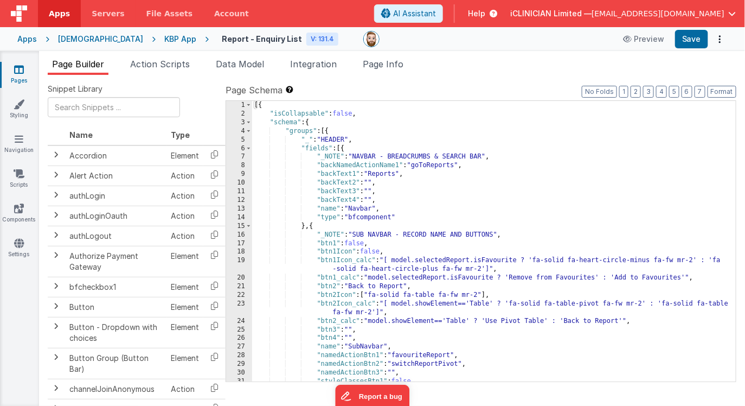
click at [335, 248] on div "[{ "isCollapsable" : false , "schema" : { "groups" : [{ "_" : "HEADER" , "field…" at bounding box center [494, 258] width 484 height 315
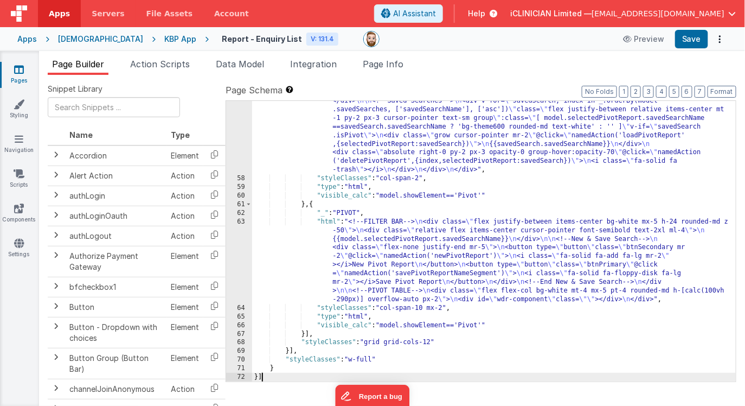
scroll to position [4492, 0]
click at [692, 46] on button "Save" at bounding box center [691, 39] width 33 height 18
click at [72, 39] on div "[DEMOGRAPHIC_DATA]" at bounding box center [100, 39] width 85 height 11
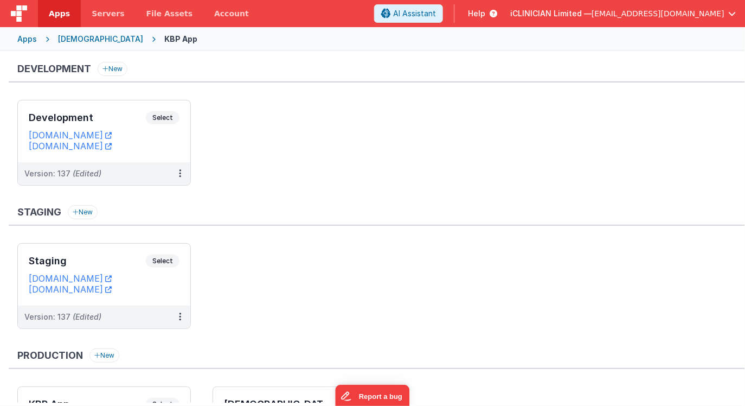
click at [28, 39] on div "Apps" at bounding box center [27, 39] width 20 height 11
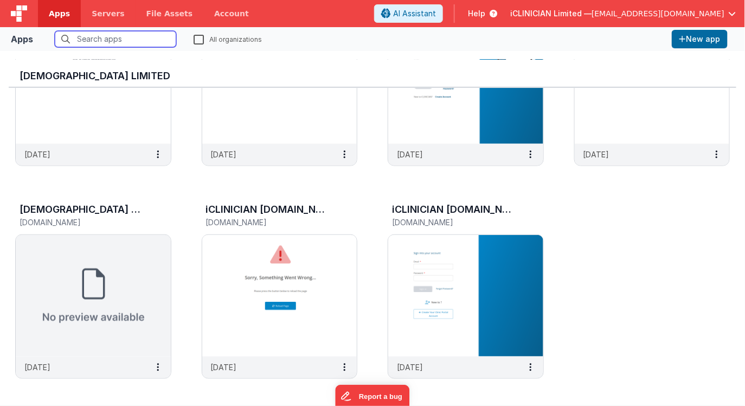
scroll to position [335, 0]
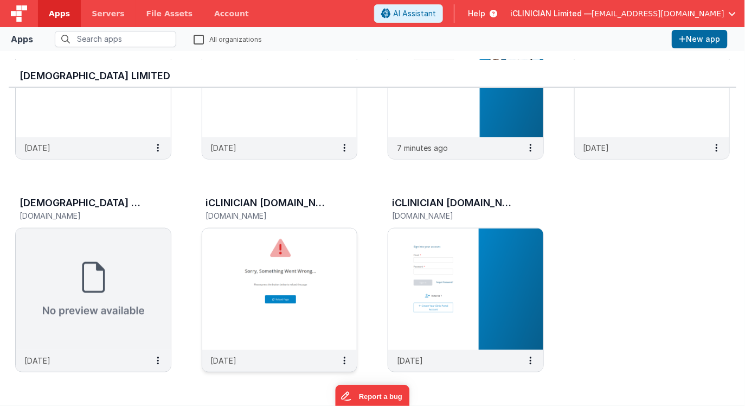
click at [307, 238] on img at bounding box center [279, 289] width 155 height 122
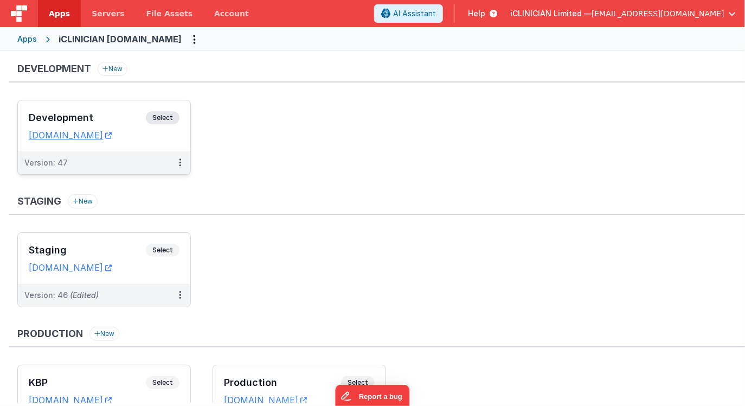
click at [109, 110] on div "Development Select URLs [DOMAIN_NAME]" at bounding box center [104, 125] width 173 height 51
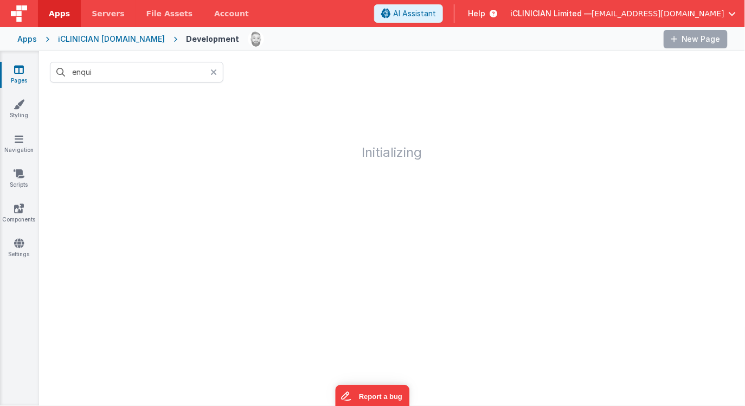
click at [211, 73] on icon at bounding box center [213, 72] width 7 height 9
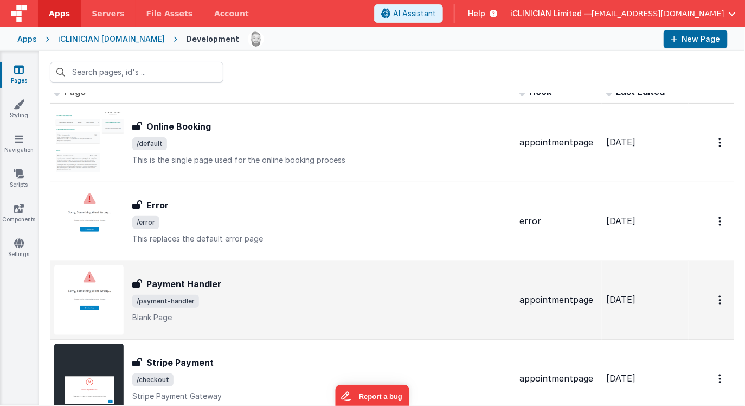
scroll to position [8, 0]
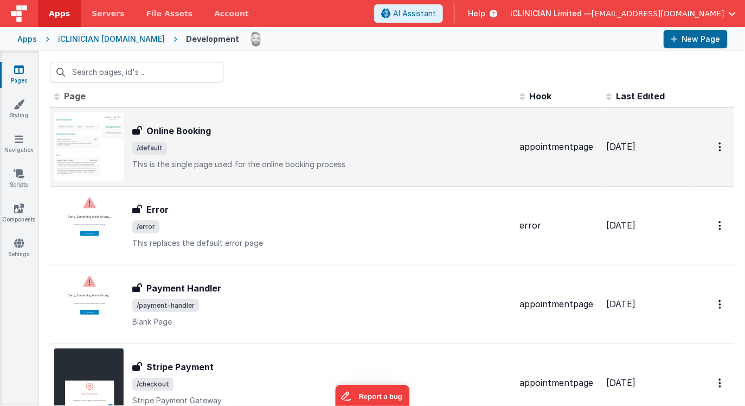
click at [276, 151] on span "/default" at bounding box center [321, 148] width 379 height 13
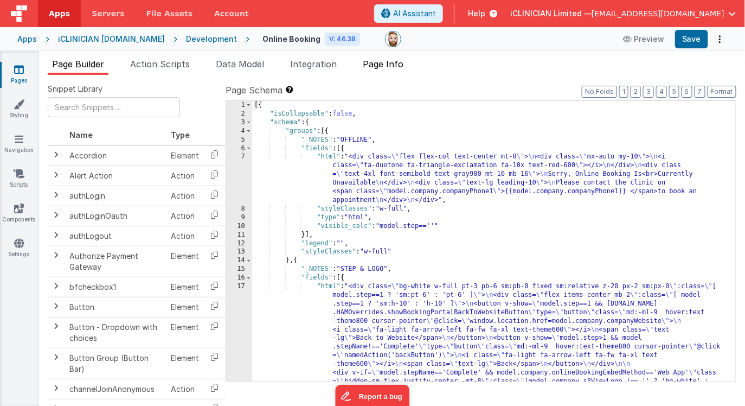
click at [385, 66] on span "Page Info" at bounding box center [383, 64] width 41 height 11
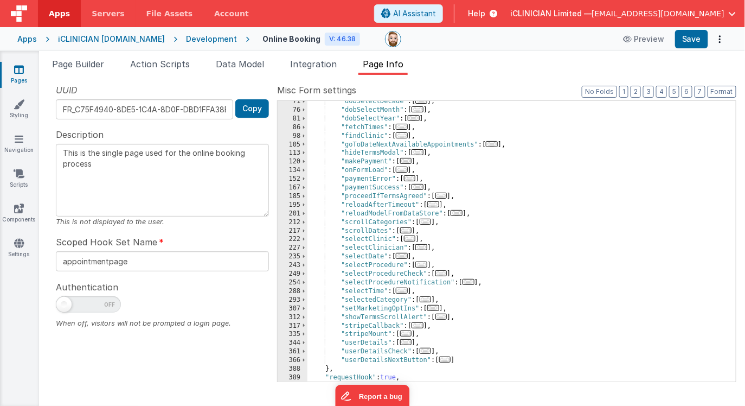
scroll to position [151, 0]
click at [541, 260] on div ""dobSelectDecade" : [ ... ] , "dobSelectMonth" : [ ... ] , "dobSelectYear" : [ …" at bounding box center [522, 245] width 429 height 298
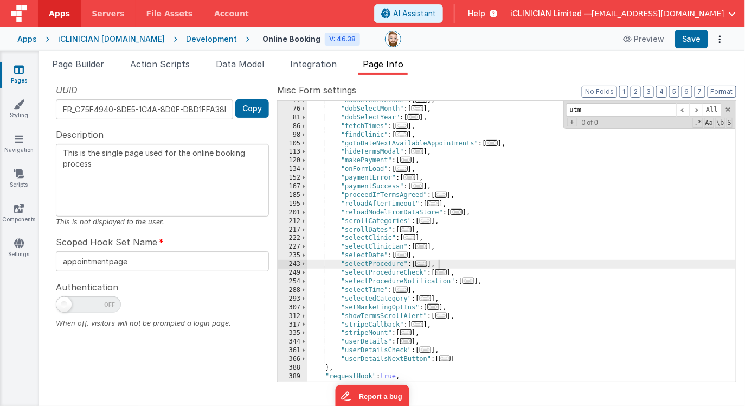
scroll to position [317, 0]
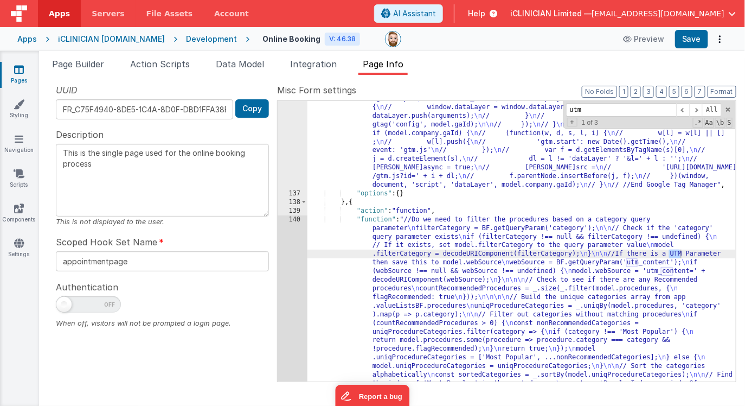
type input "utm"
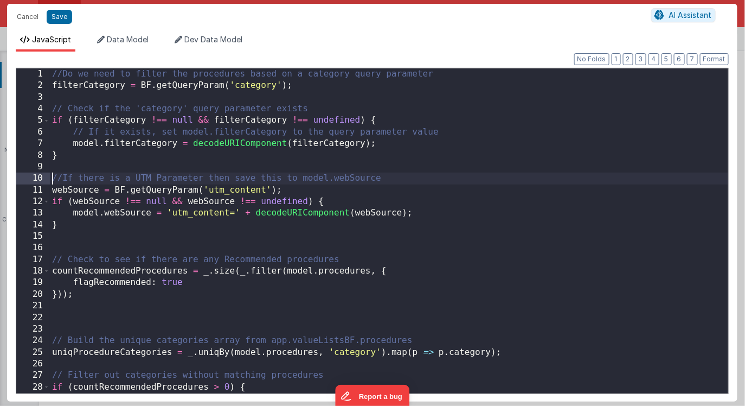
scroll to position [0, 0]
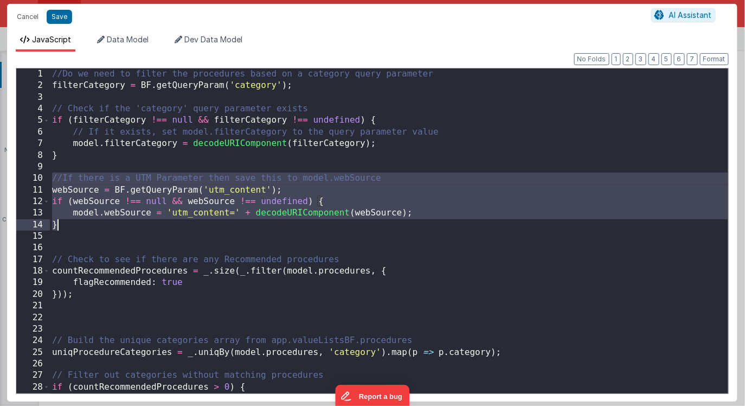
drag, startPoint x: 53, startPoint y: 177, endPoint x: 78, endPoint y: 226, distance: 55.1
click at [78, 226] on div "//Do we need to filter the procedures based on a category query parameter filte…" at bounding box center [389, 242] width 679 height 348
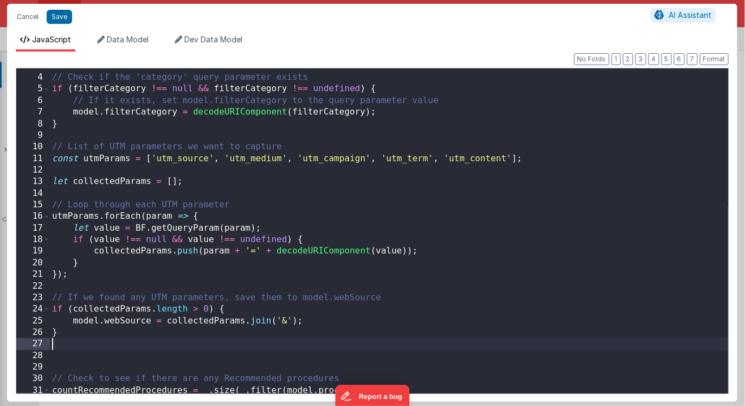
scroll to position [35, 0]
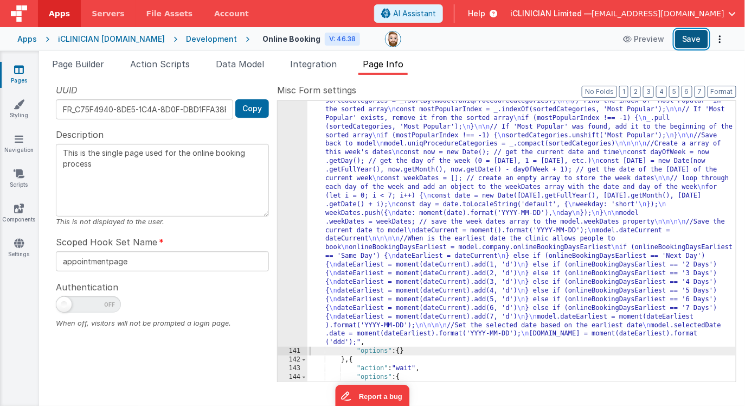
click at [691, 39] on button "Save" at bounding box center [691, 39] width 33 height 18
click at [99, 40] on div "iCLINICIAN [DOMAIN_NAME]" at bounding box center [111, 39] width 107 height 11
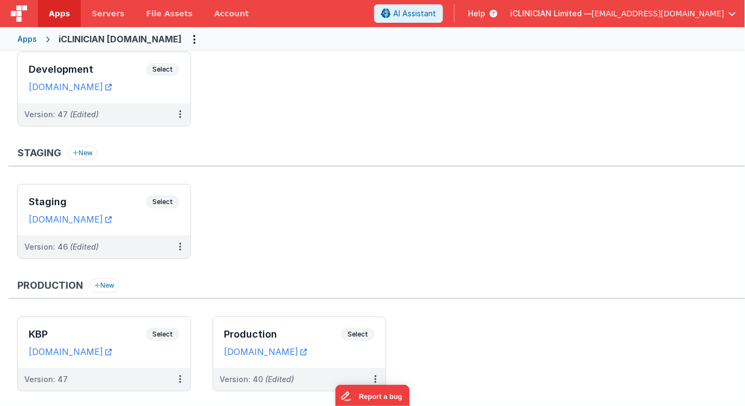
scroll to position [37, 0]
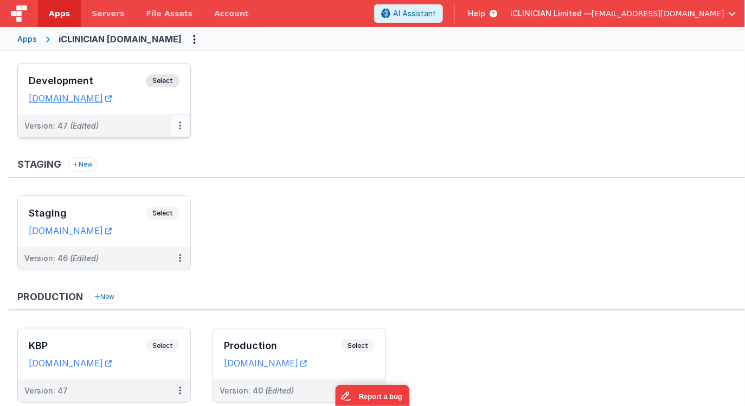
click at [176, 126] on button at bounding box center [180, 125] width 21 height 23
click at [153, 187] on link "Deploy..." at bounding box center [142, 190] width 95 height 20
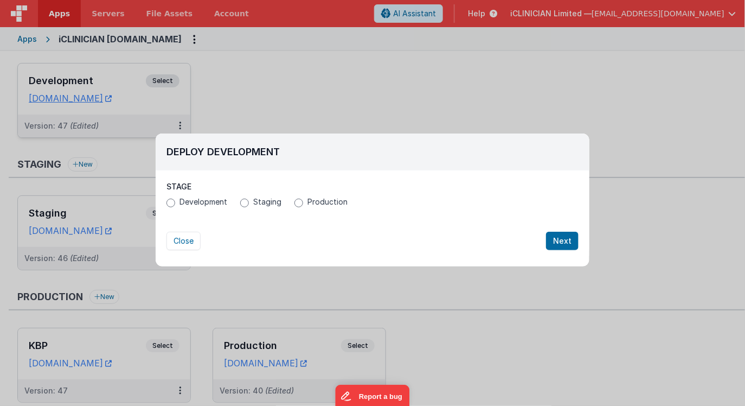
click at [308, 202] on span "Production" at bounding box center [328, 201] width 40 height 11
click at [303, 202] on input "Production" at bounding box center [299, 203] width 9 height 9
radio input "true"
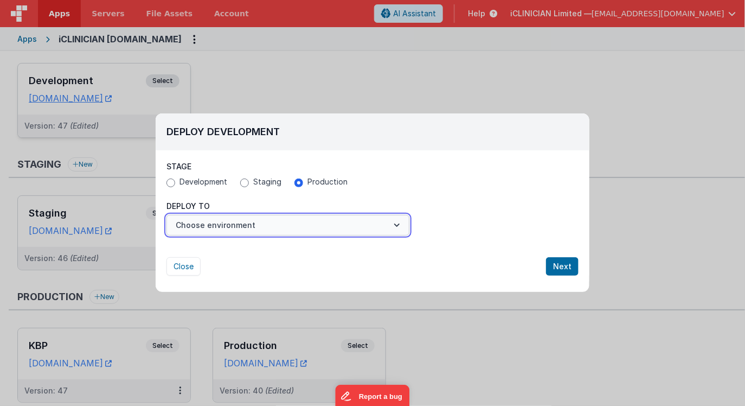
click at [289, 221] on button "Choose environment" at bounding box center [288, 225] width 243 height 21
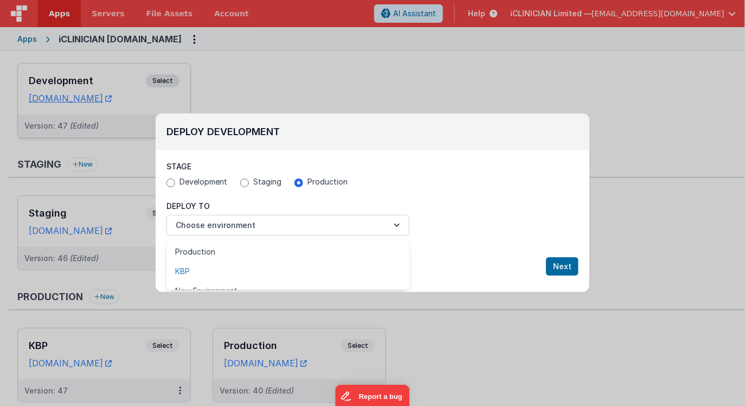
click at [254, 267] on link "KBP" at bounding box center [288, 271] width 243 height 20
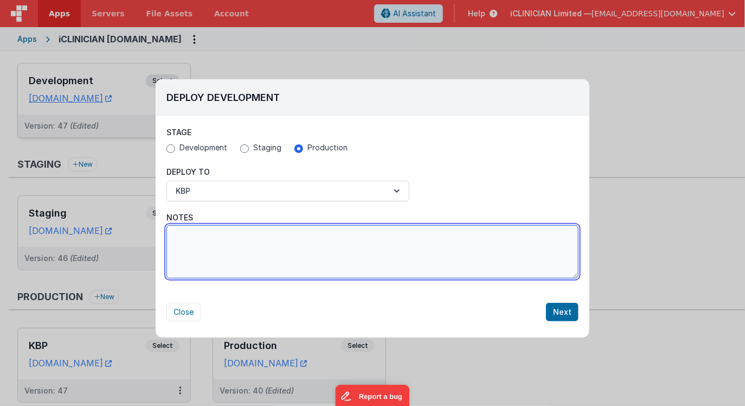
click at [491, 255] on textarea "Notes" at bounding box center [373, 251] width 412 height 53
type textarea "Updated JS to check for all utm params"
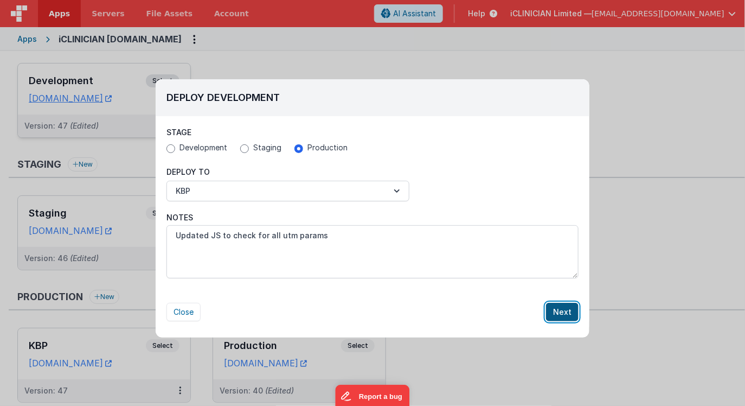
click at [569, 311] on button "Next" at bounding box center [562, 312] width 33 height 18
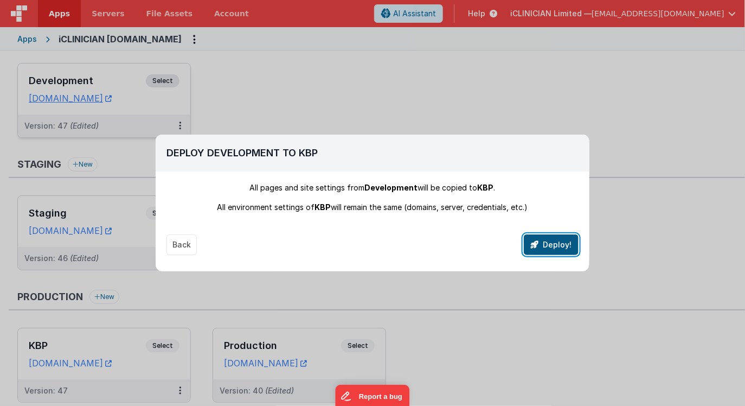
click at [550, 248] on button "Deploy!" at bounding box center [551, 244] width 55 height 21
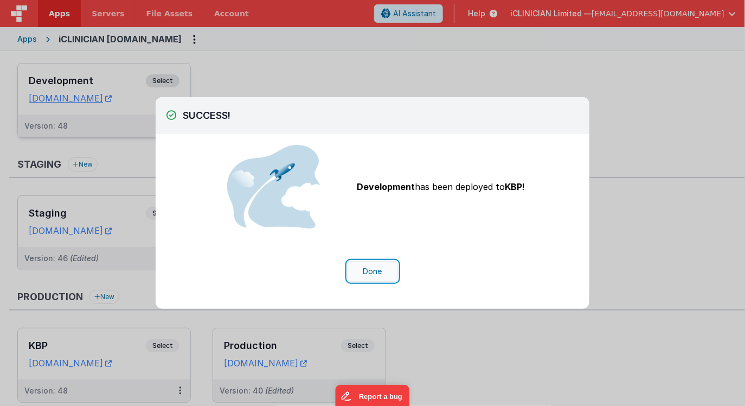
click at [367, 266] on button "Done" at bounding box center [373, 271] width 50 height 21
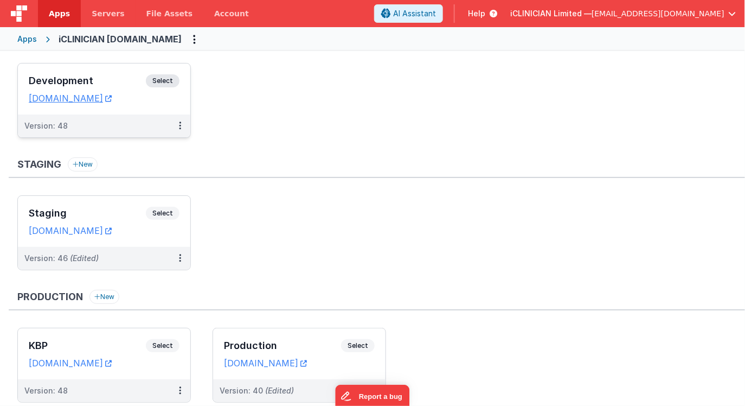
click at [30, 37] on div "Apps" at bounding box center [27, 39] width 20 height 11
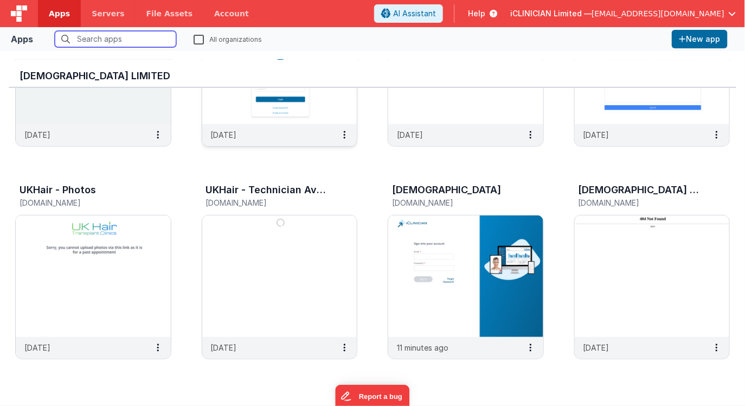
scroll to position [152, 0]
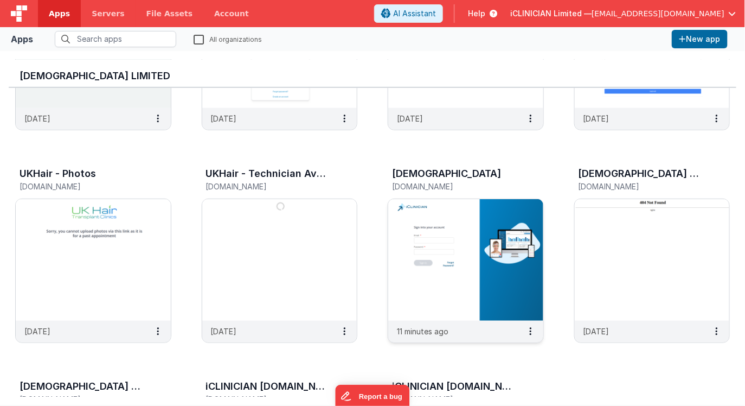
click at [470, 221] on img at bounding box center [465, 260] width 155 height 122
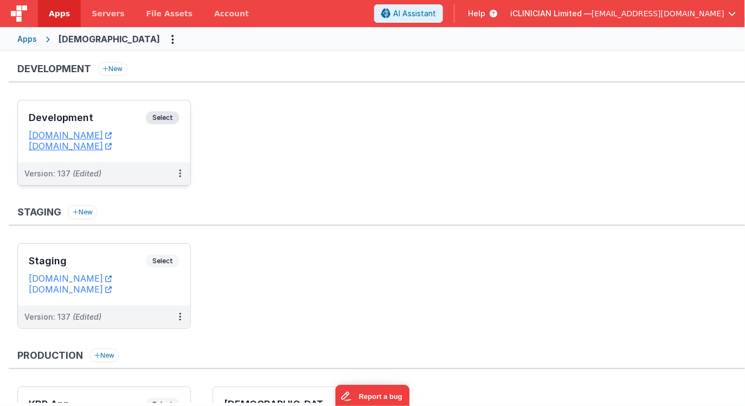
click at [117, 111] on div "Development Select" at bounding box center [104, 120] width 151 height 18
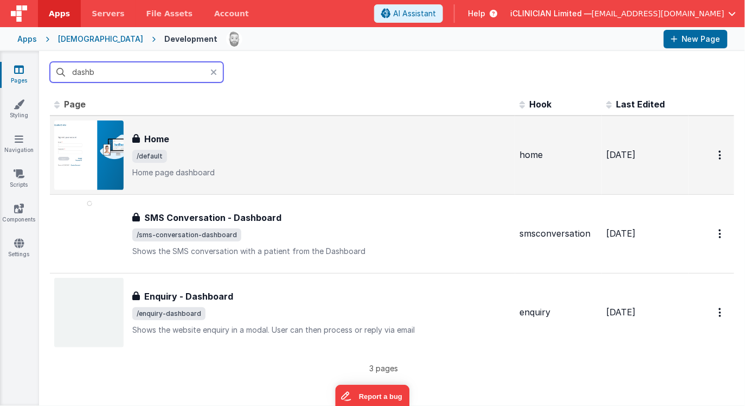
type input "dashb"
click at [216, 162] on div "Home Home /default Home page dashboard" at bounding box center [321, 155] width 379 height 46
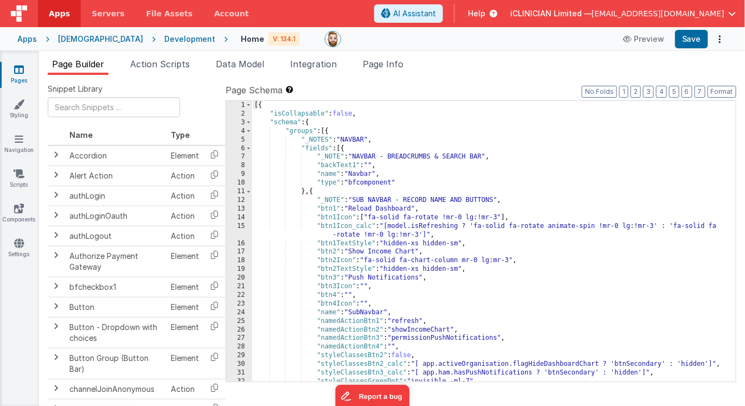
click at [446, 207] on div "[{ "isCollapsable" : false , "schema" : { "groups" : [{ "_NOTES" : "NAVBAR" , "…" at bounding box center [494, 250] width 484 height 298
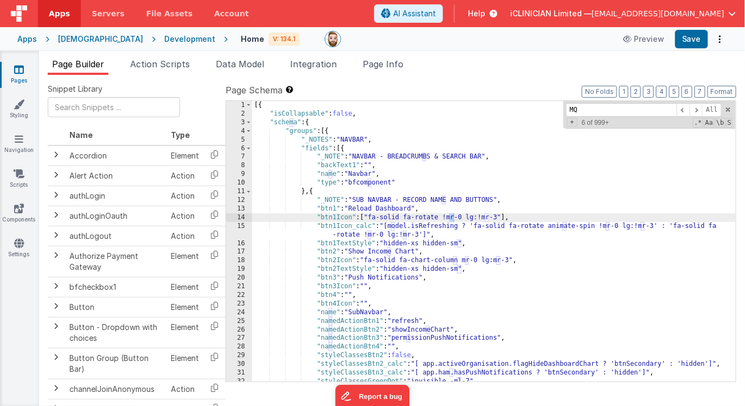
scroll to position [472, 0]
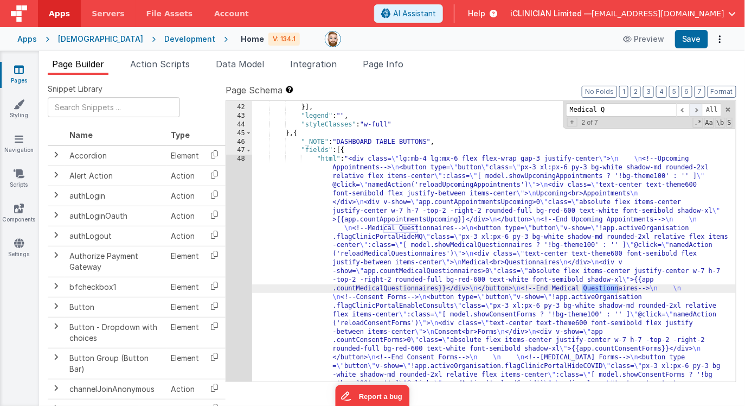
type input "Medical Q"
click at [695, 106] on span at bounding box center [696, 110] width 13 height 14
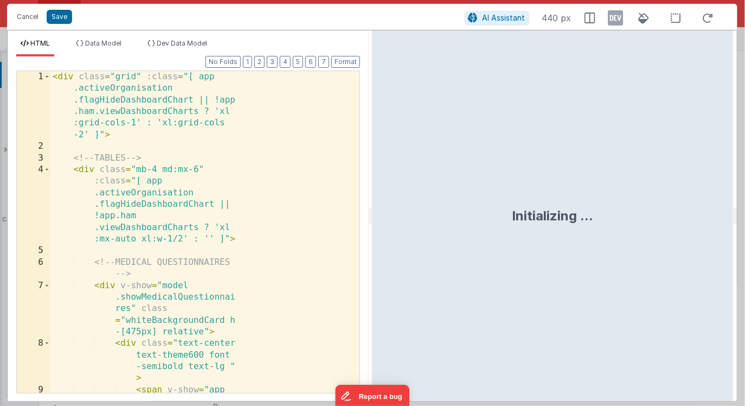
scroll to position [5260, 0]
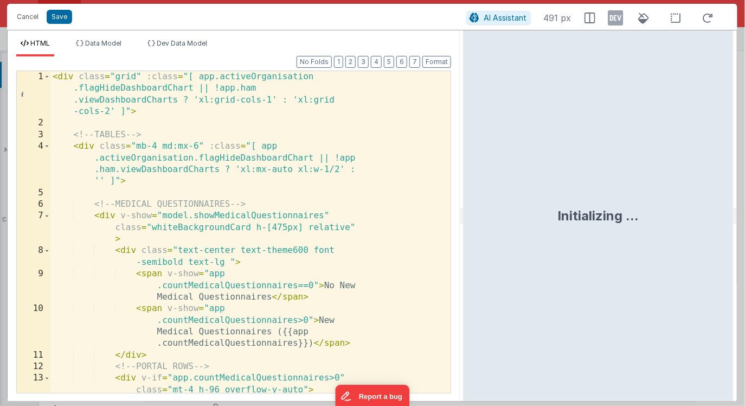
drag, startPoint x: 371, startPoint y: 216, endPoint x: 464, endPoint y: 216, distance: 93.9
click at [464, 216] on html "Cancel Save AI Assistant 491 px HTML Data Model Dev Data Model Format 7 6 5 4 3…" at bounding box center [372, 203] width 745 height 406
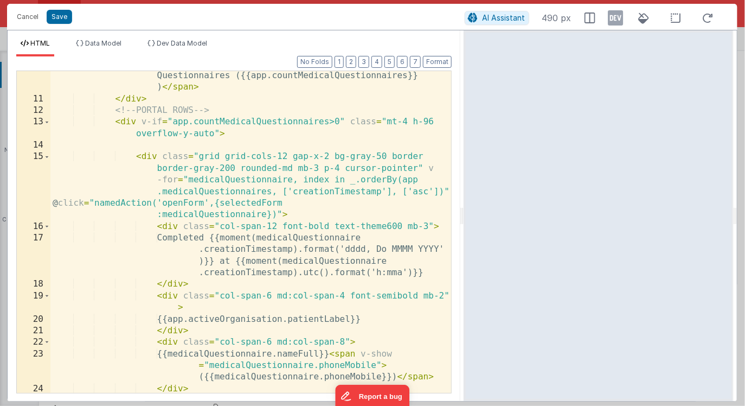
scroll to position [175, 0]
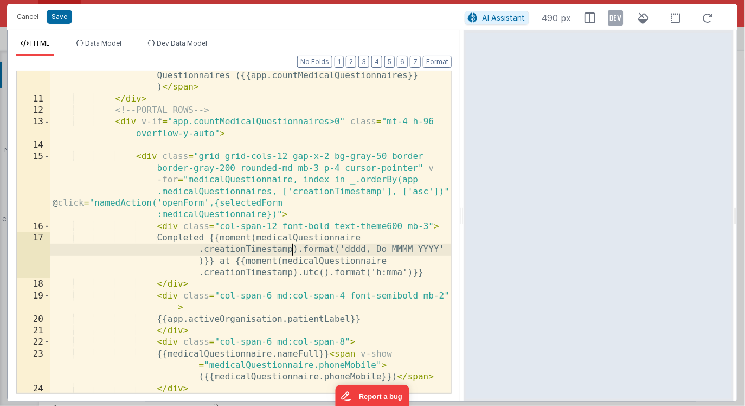
click at [292, 248] on div "< span v-show = "app.countMedicalQuestionnaires>0" > New Medical Questionnaires…" at bounding box center [250, 249] width 401 height 380
